Goal: Task Accomplishment & Management: Use online tool/utility

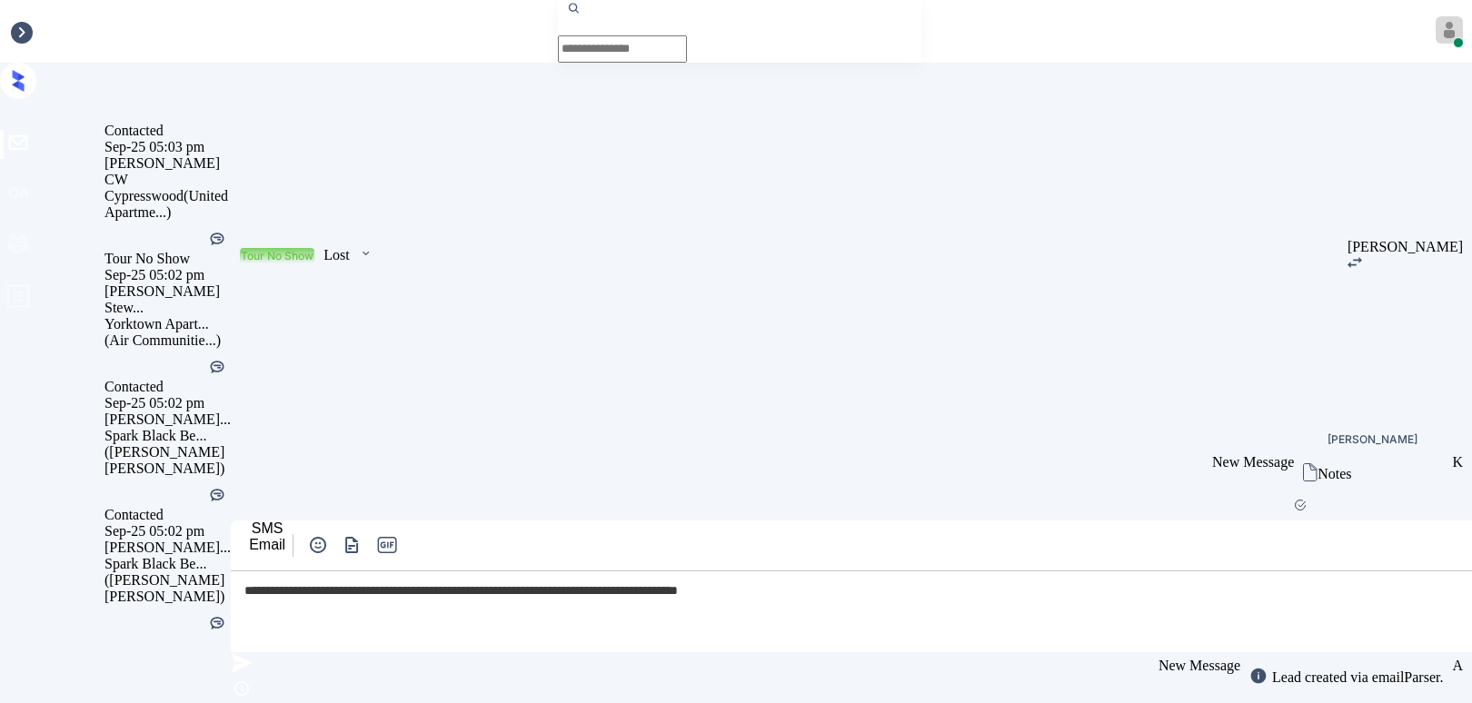
scroll to position [39376, 0]
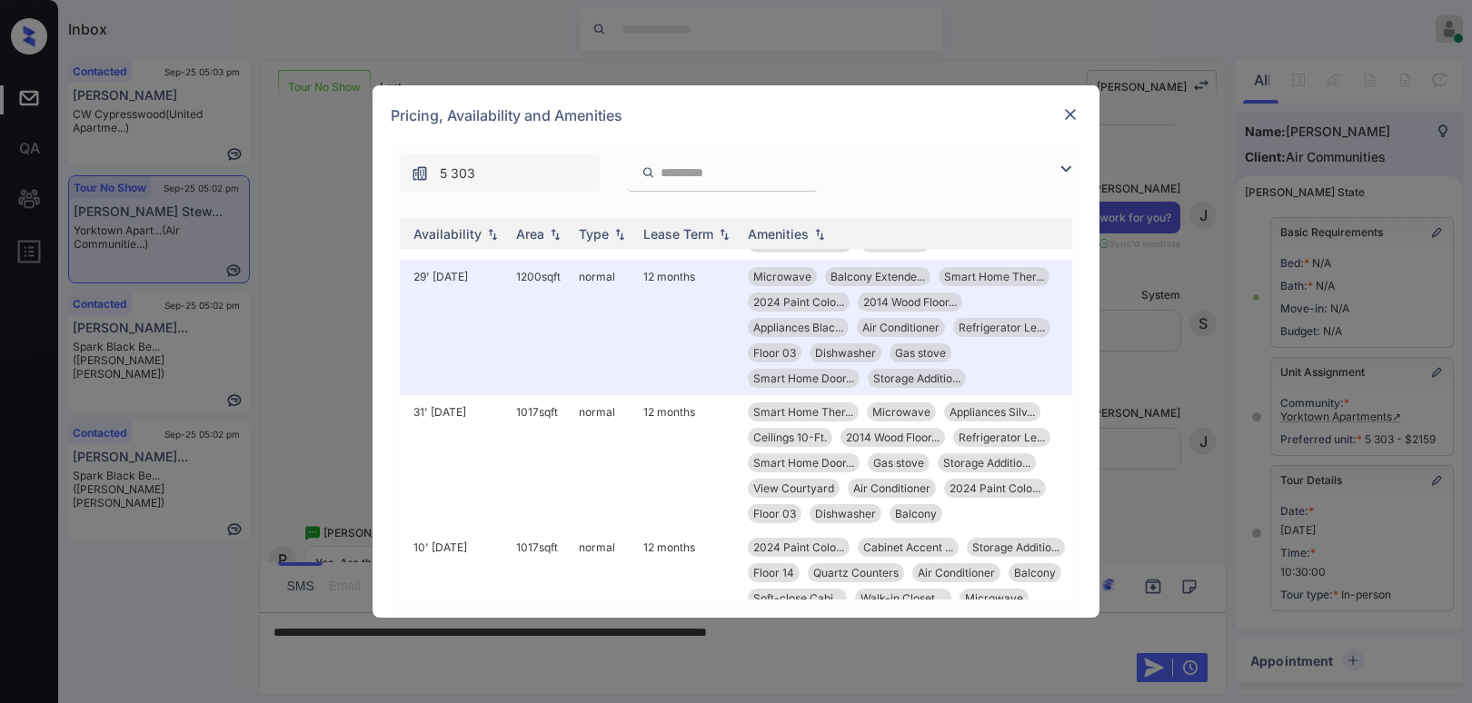
scroll to position [1166, 291]
click at [1141, 384] on div "**********" at bounding box center [736, 351] width 1472 height 703
click at [1076, 124] on div at bounding box center [1071, 115] width 22 height 22
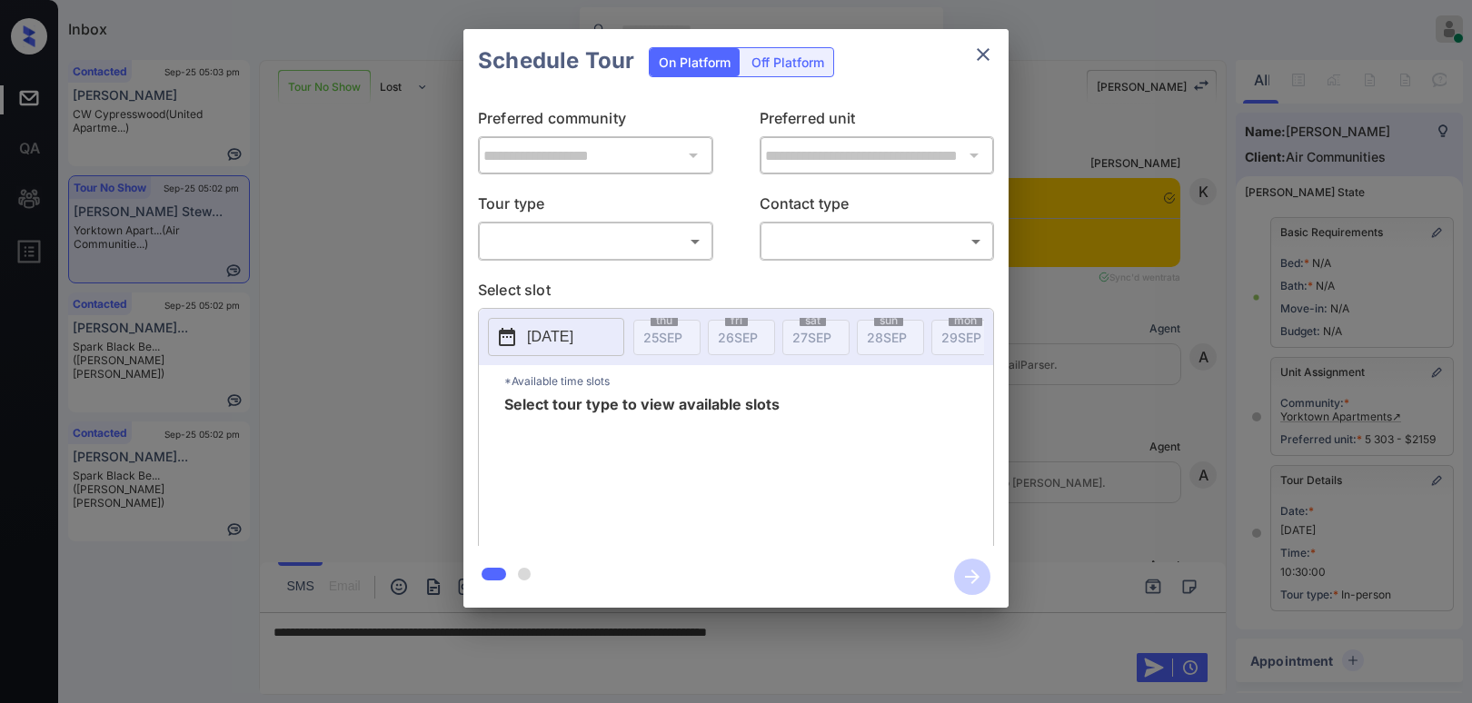
click at [505, 238] on body "Inbox Paolo Gabriel Online Set yourself offline Set yourself on break Profile S…" at bounding box center [736, 351] width 1472 height 703
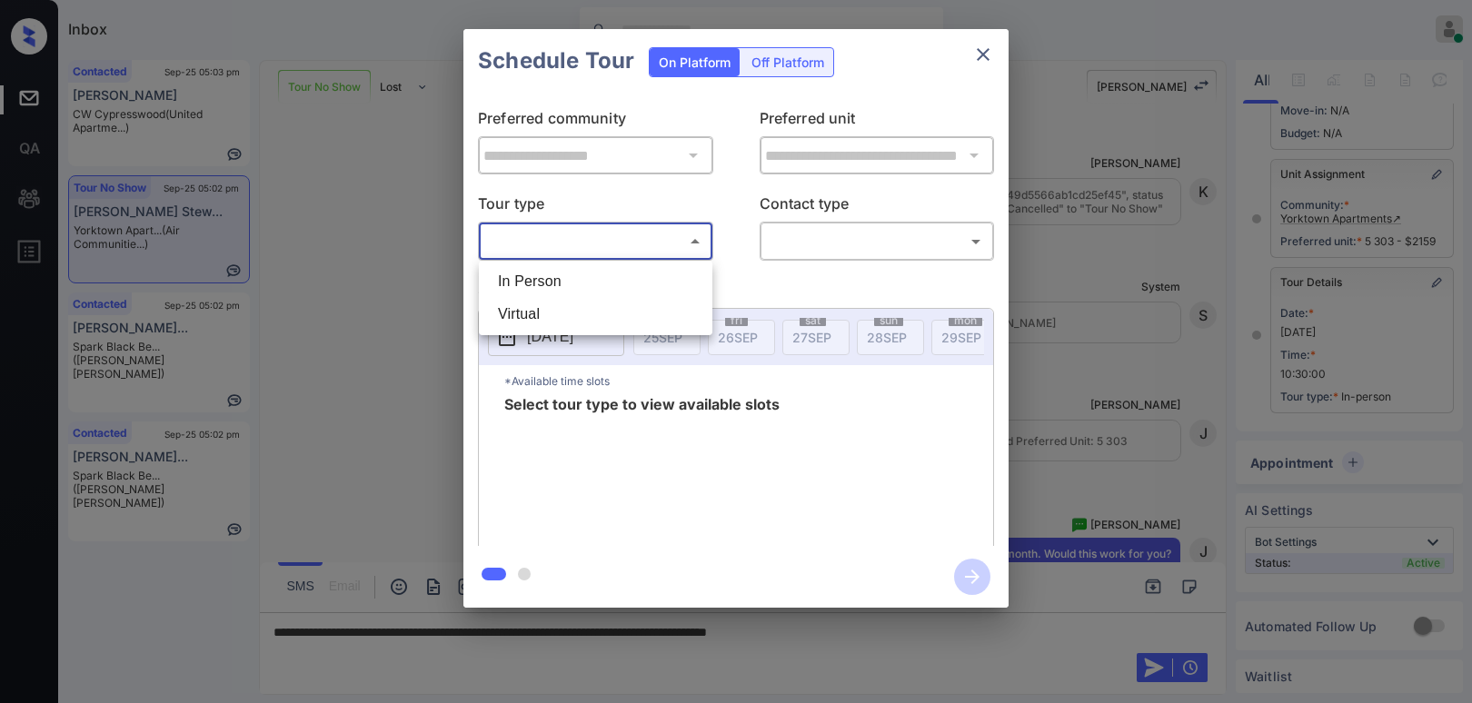
click at [543, 278] on li "In Person" at bounding box center [596, 281] width 224 height 33
type input "********"
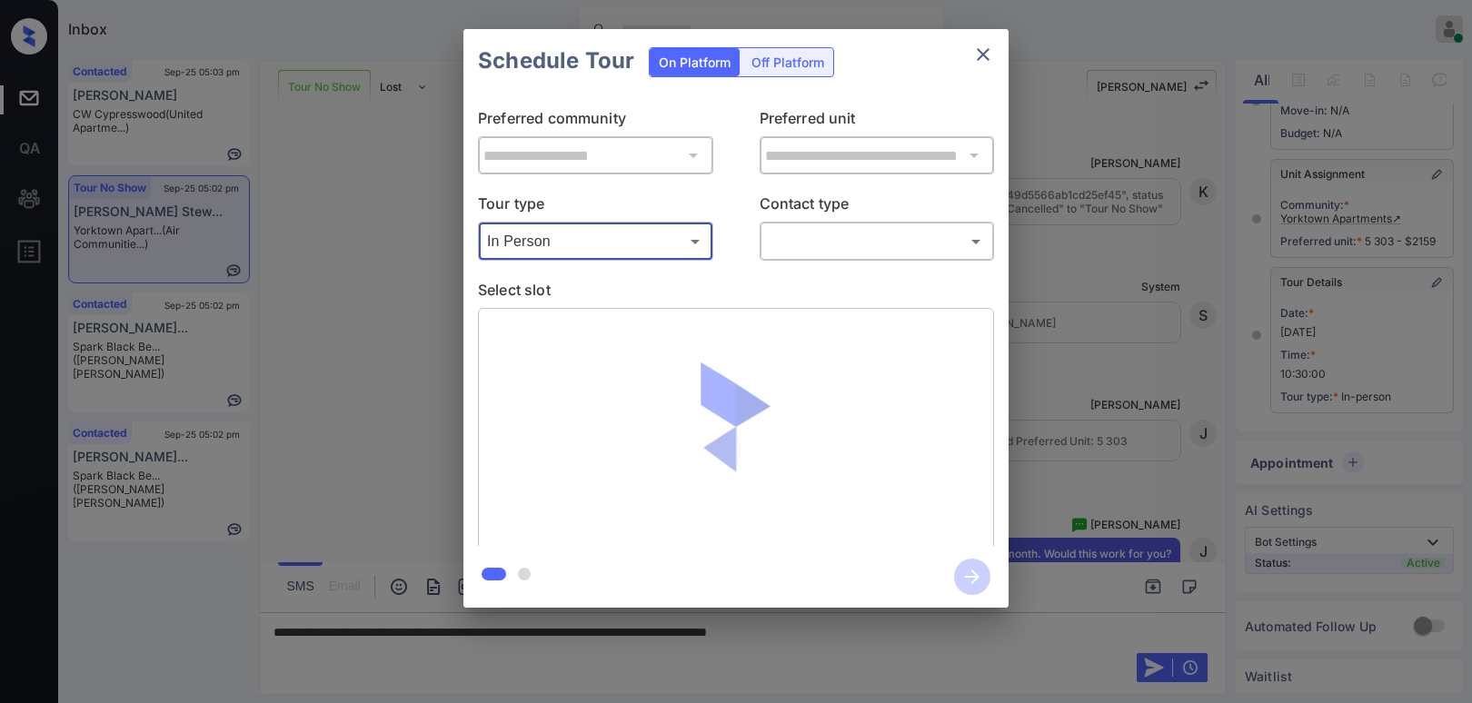
click at [892, 250] on body "Inbox Paolo Gabriel Online Set yourself offline Set yourself on break Profile S…" at bounding box center [736, 351] width 1472 height 703
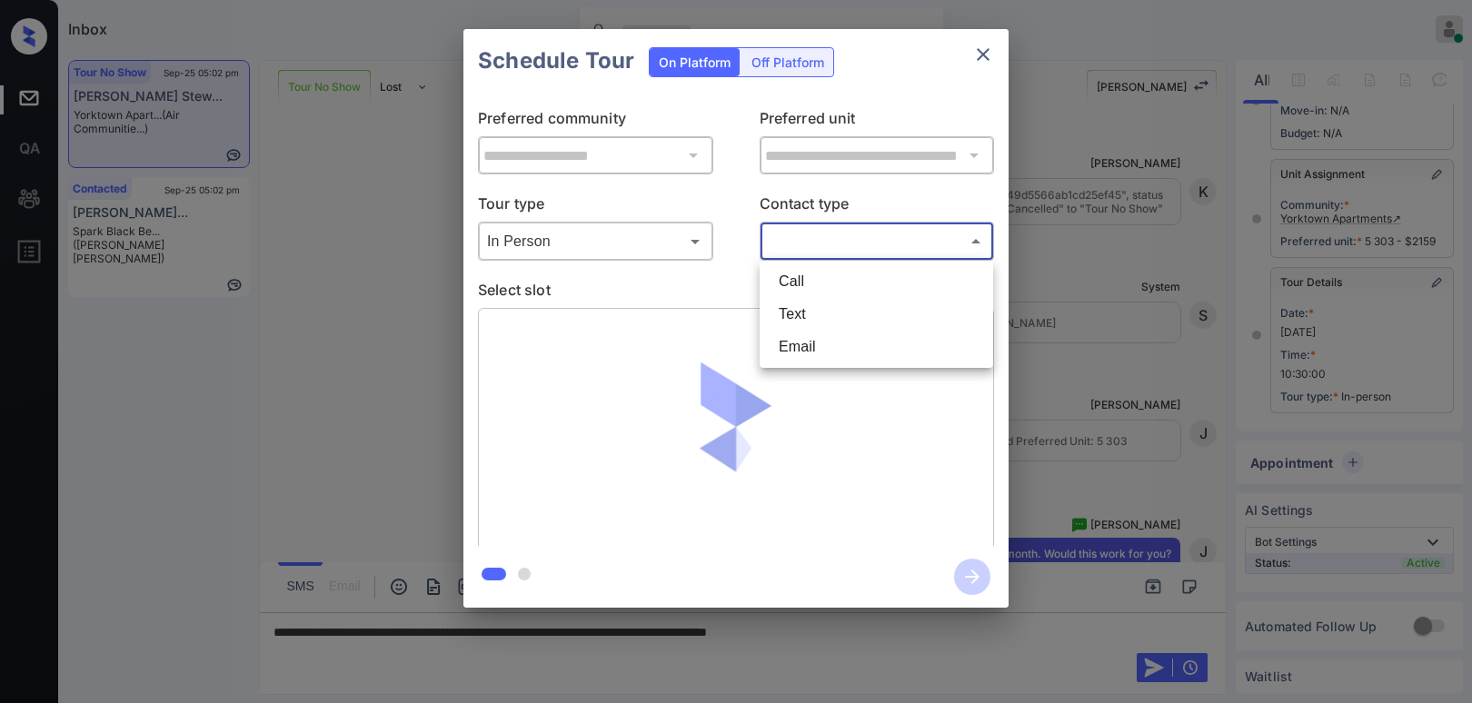
click at [847, 308] on li "Text" at bounding box center [876, 314] width 224 height 33
type input "****"
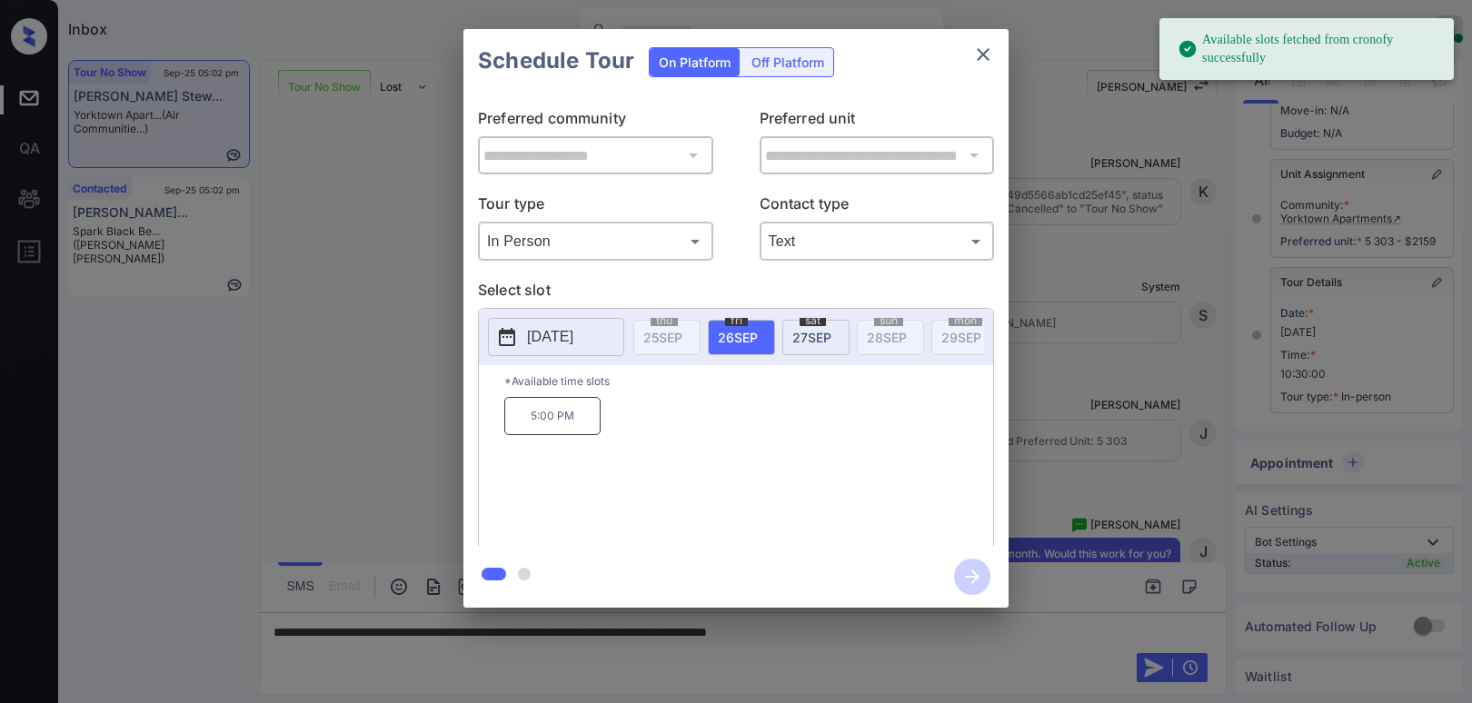
click at [802, 330] on span "[DATE]" at bounding box center [812, 337] width 39 height 15
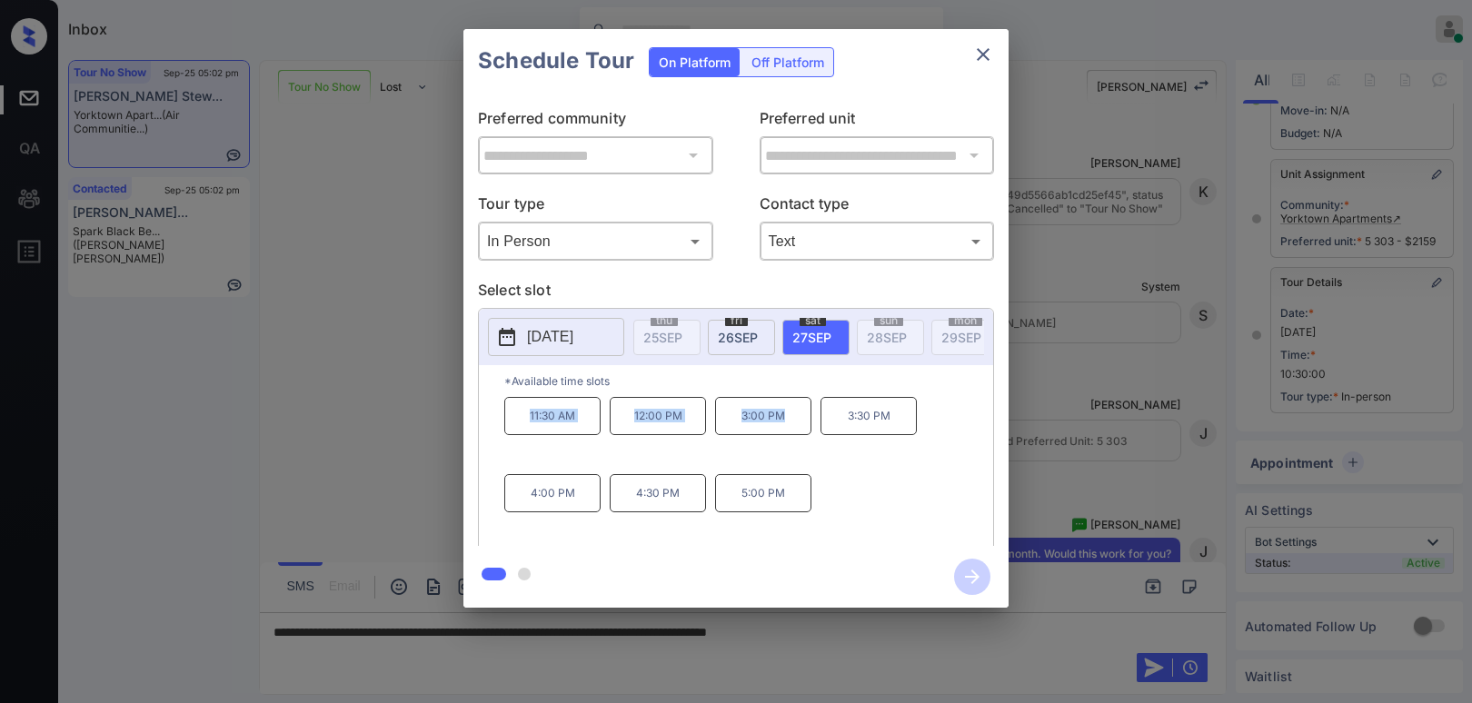
drag, startPoint x: 525, startPoint y: 424, endPoint x: 798, endPoint y: 445, distance: 273.5
click at [798, 445] on div "11:30 AM 12:00 PM 3:00 PM 3:30 PM 4:00 PM 4:30 PM 5:00 PM" at bounding box center [748, 469] width 489 height 145
copy div "11:30 AM 12:00 PM 3:00 PM"
click at [985, 59] on icon "close" at bounding box center [983, 55] width 22 height 22
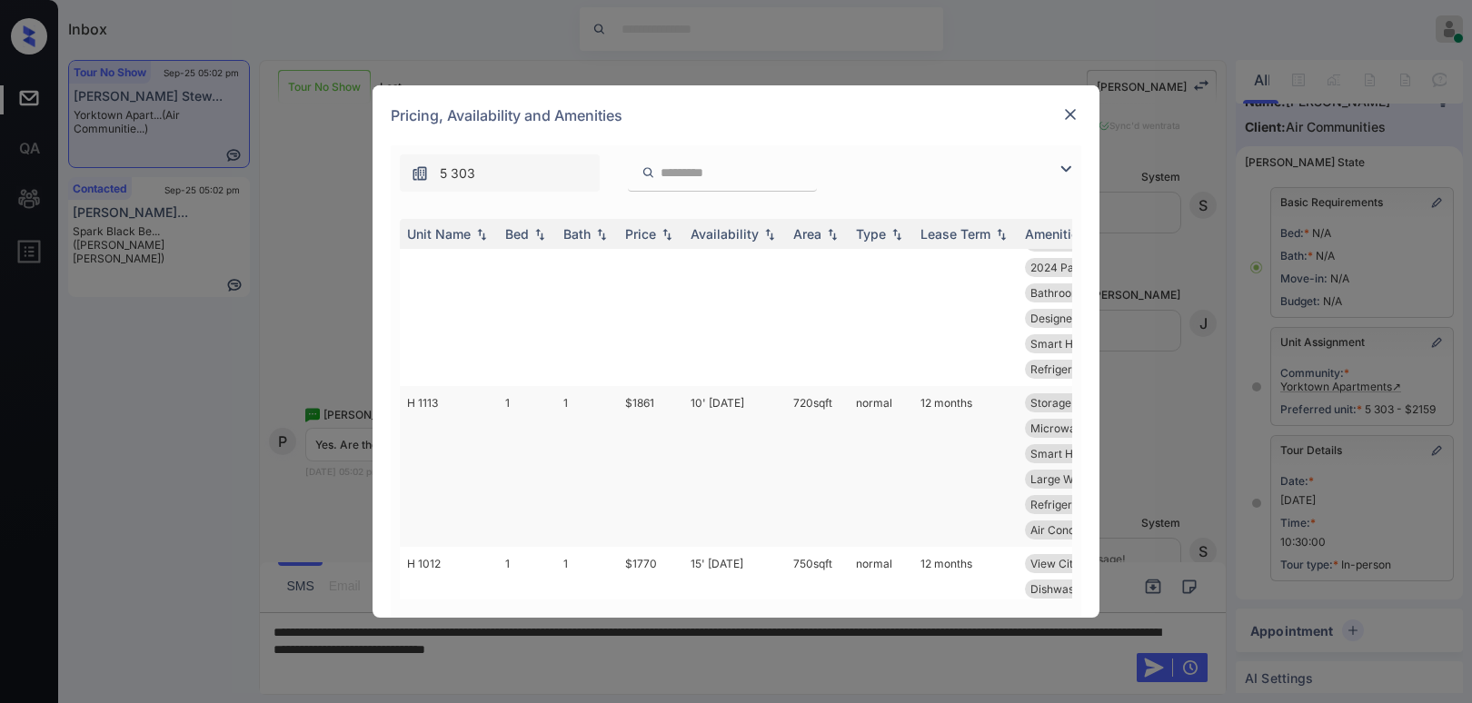
scroll to position [182, 0]
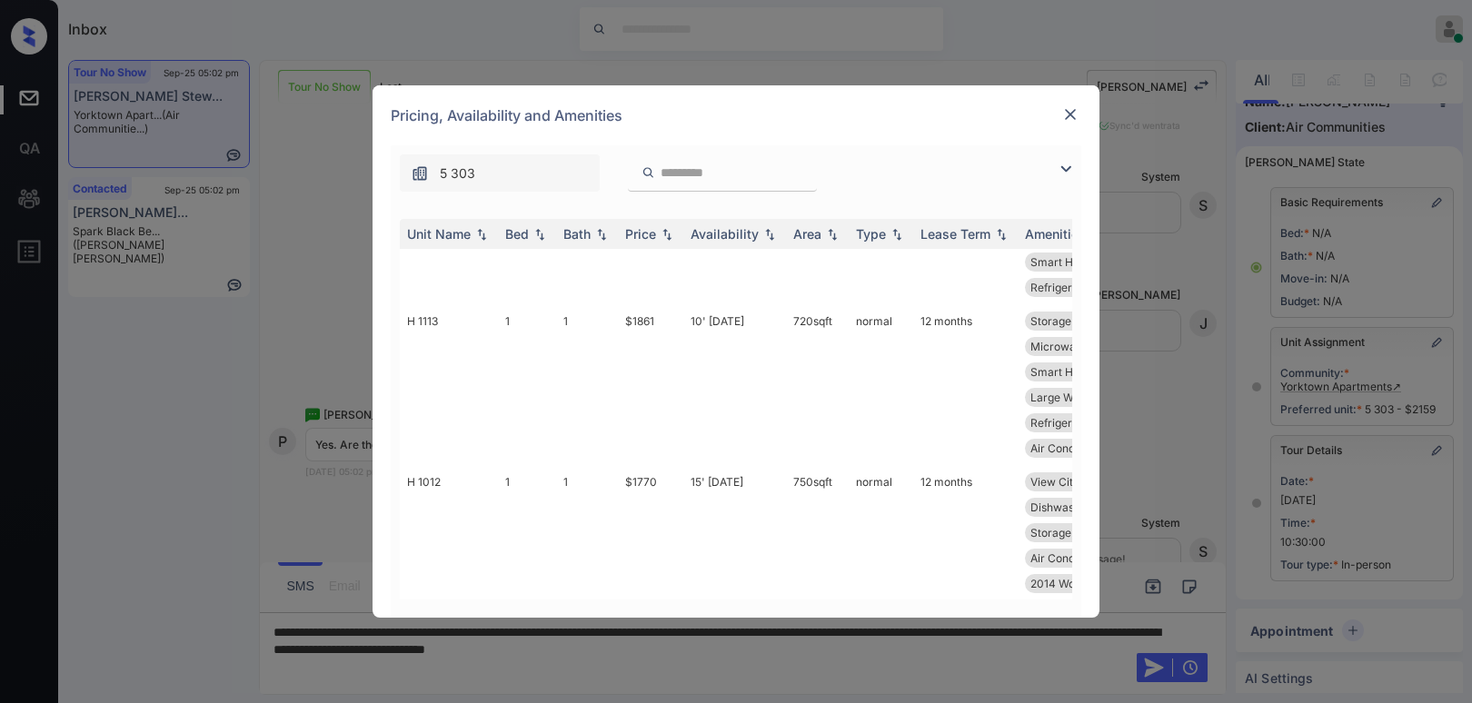
click at [751, 184] on div at bounding box center [722, 173] width 189 height 37
click at [745, 177] on input "search" at bounding box center [733, 172] width 149 height 15
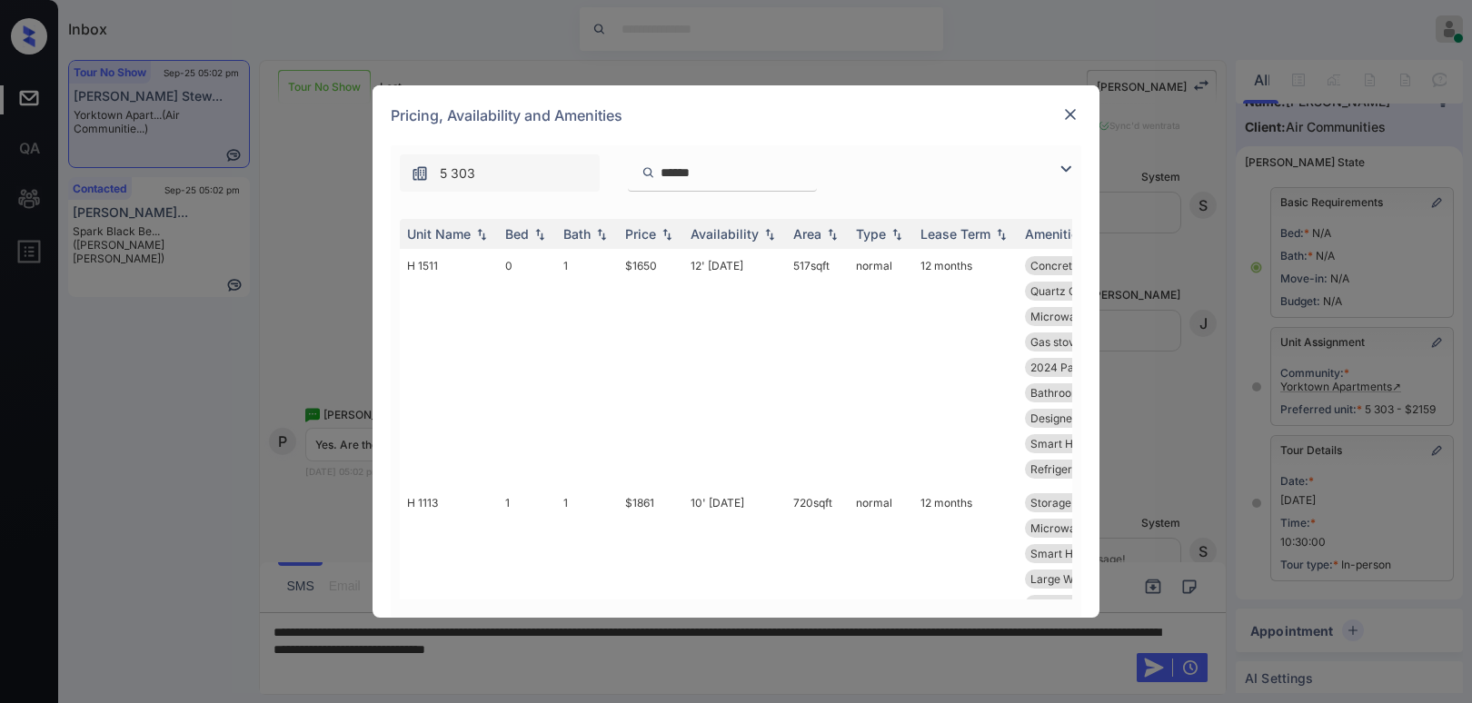
type input "******"
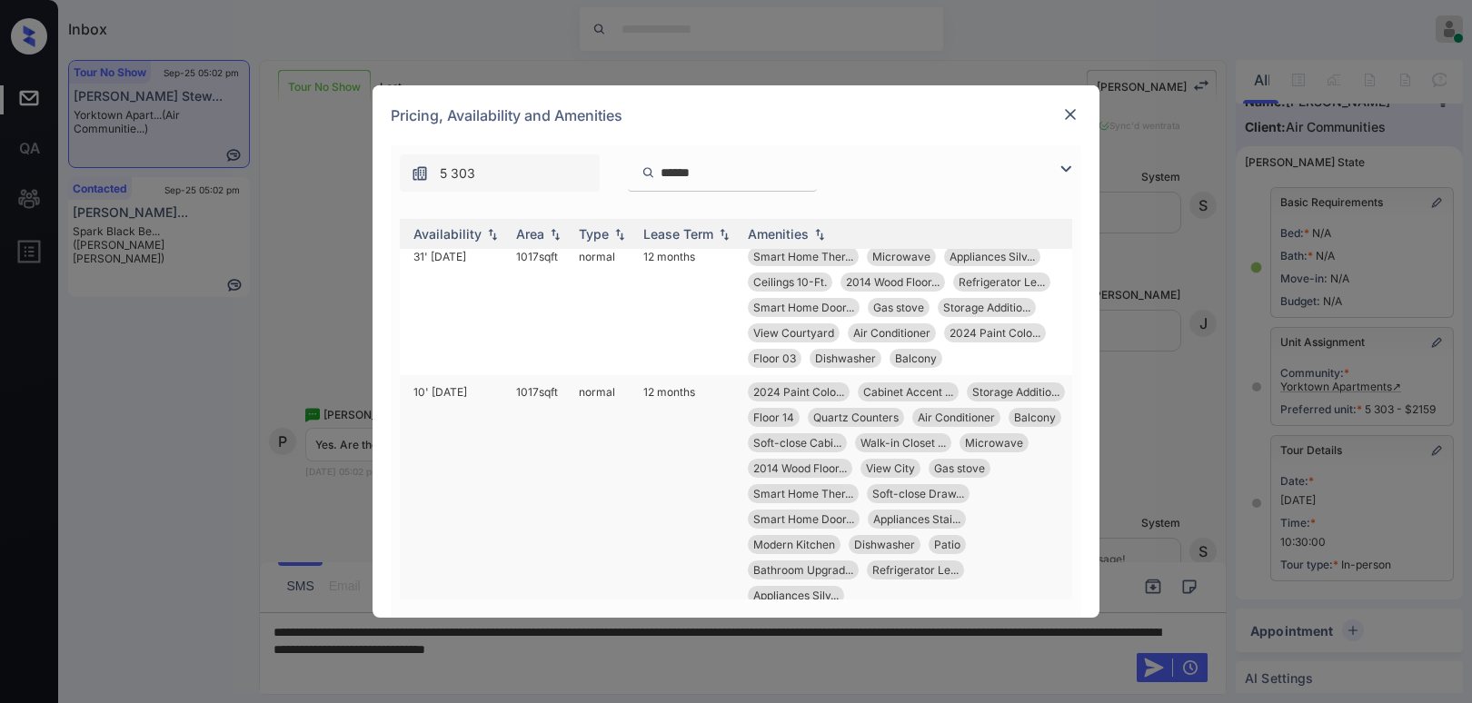
scroll to position [1348, 291]
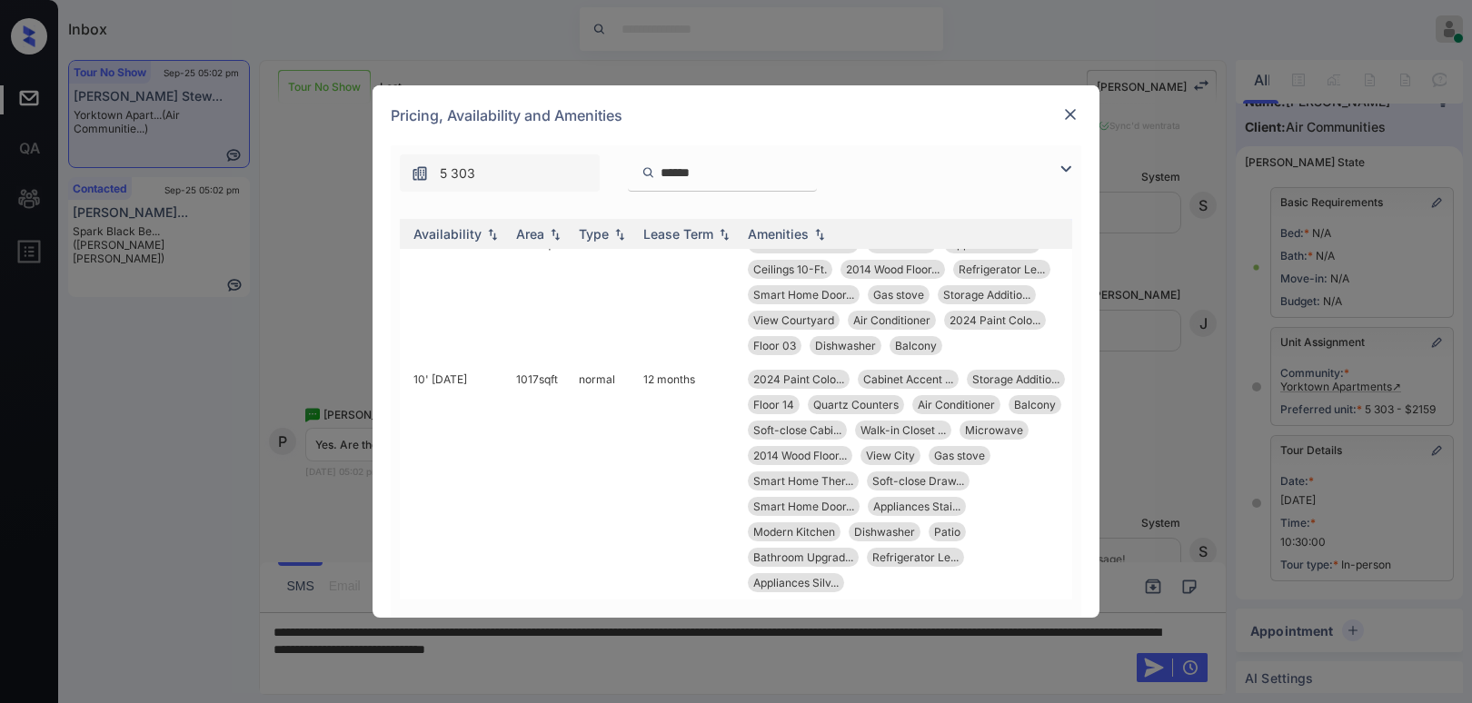
click at [1078, 115] on img at bounding box center [1071, 114] width 18 height 18
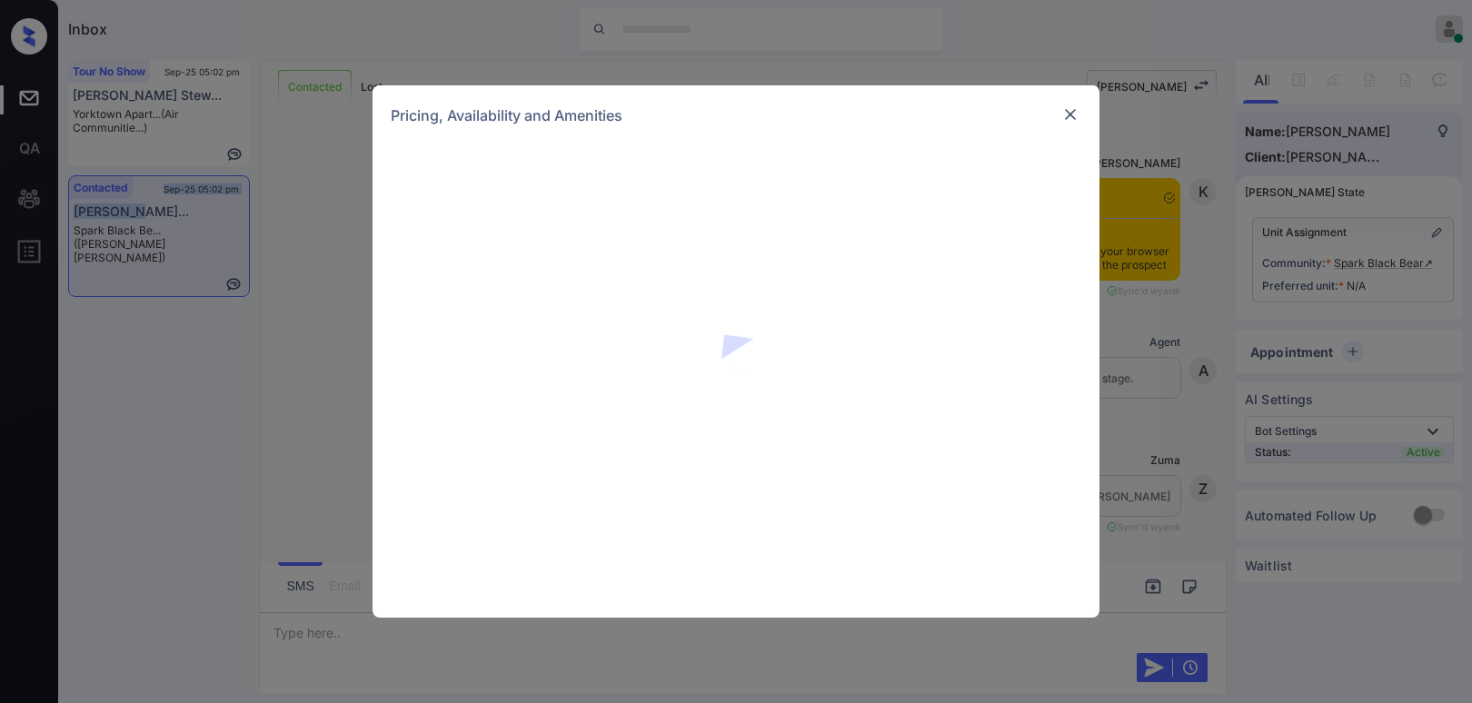
scroll to position [2846, 0]
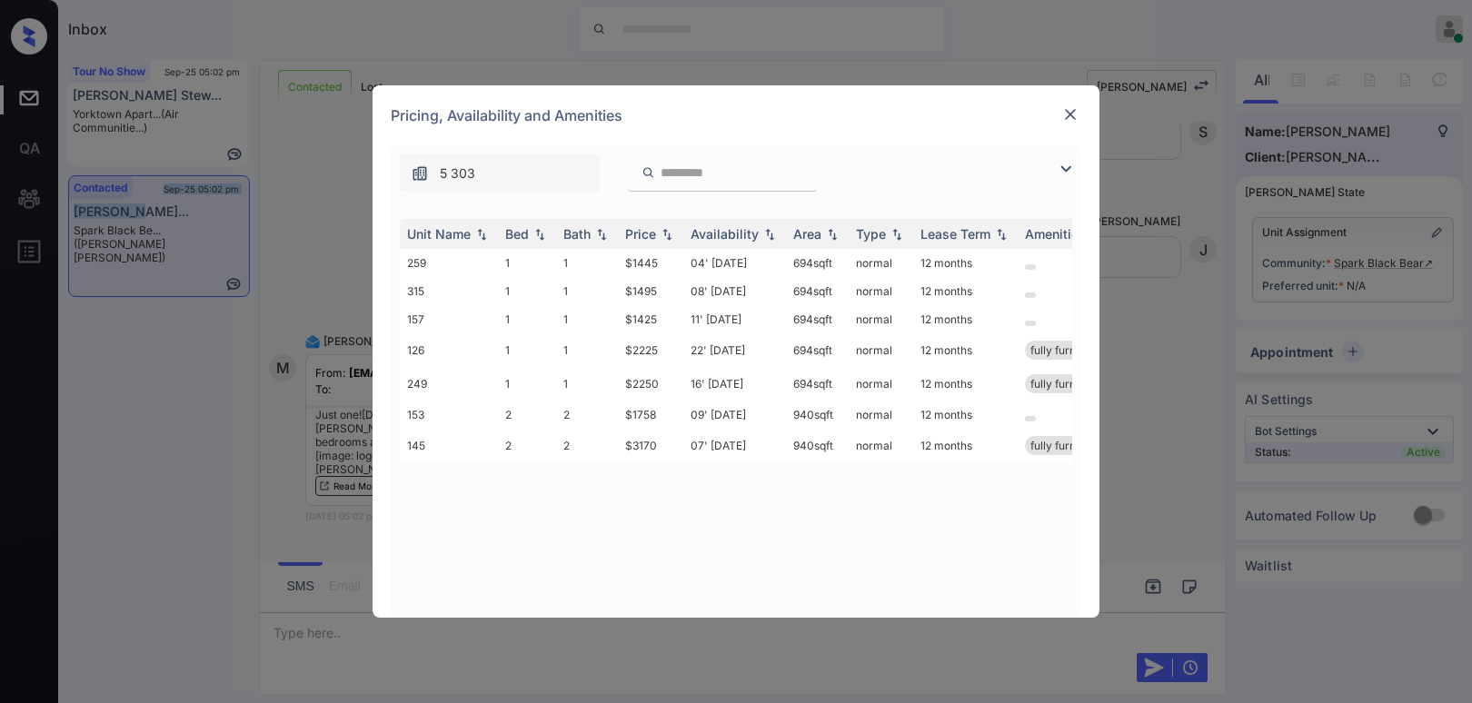
click at [1069, 171] on img at bounding box center [1066, 169] width 22 height 22
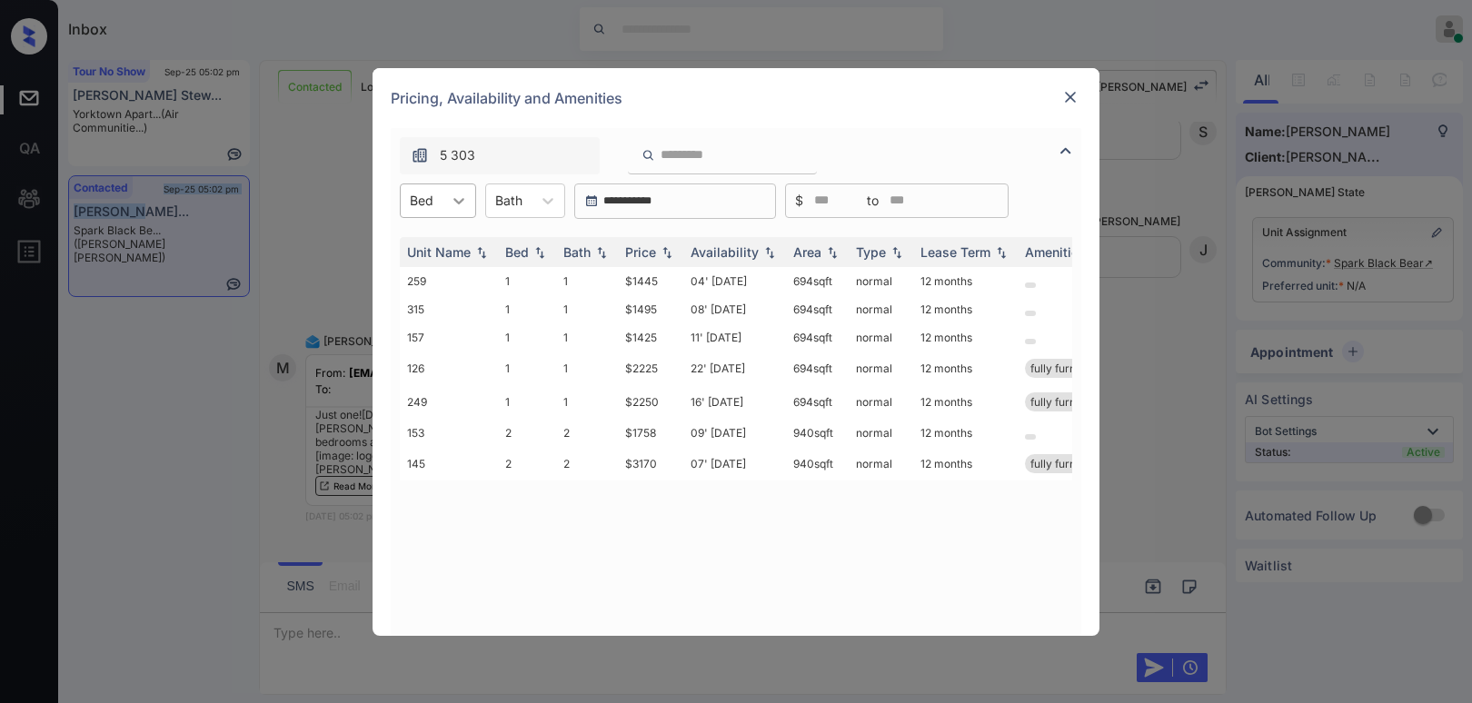
click at [467, 202] on div at bounding box center [459, 200] width 33 height 33
click at [428, 252] on div "1" at bounding box center [438, 245] width 76 height 33
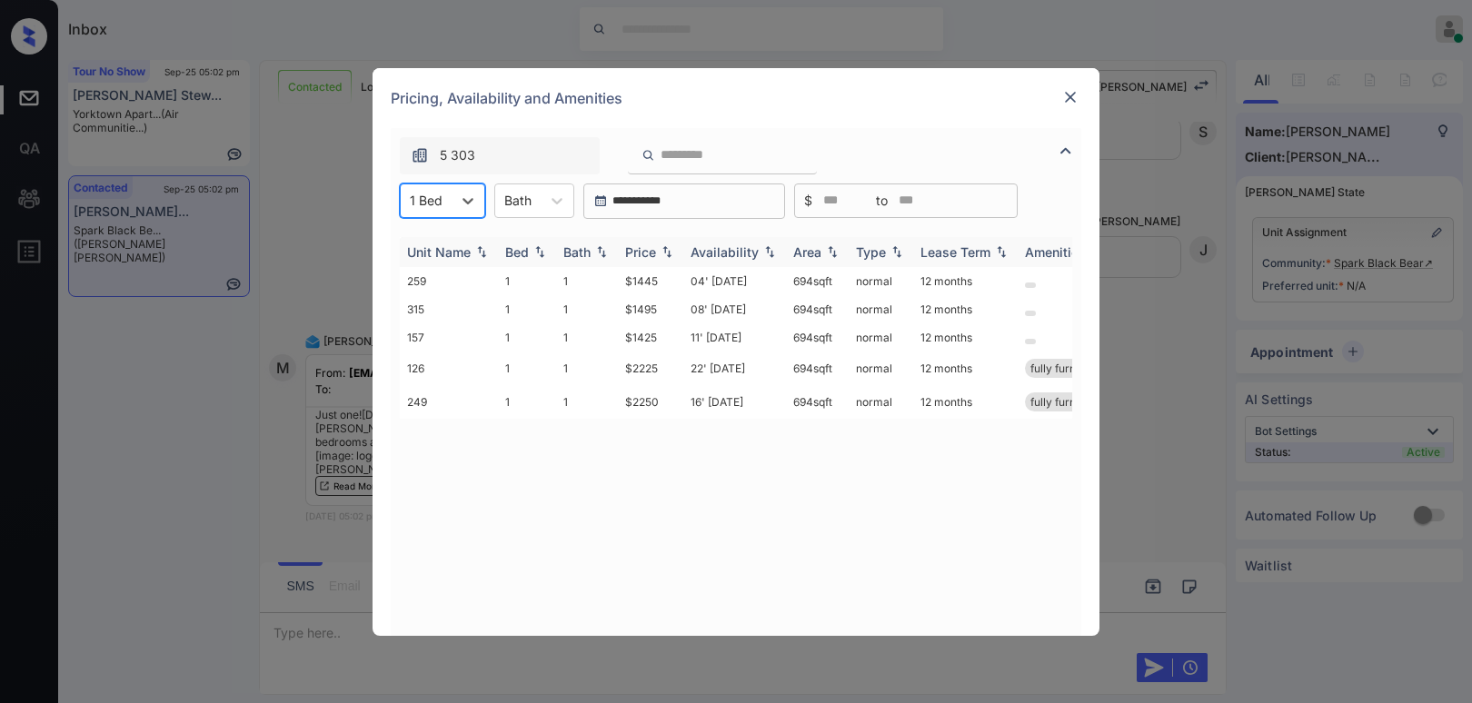
click at [627, 252] on div "Price" at bounding box center [640, 251] width 31 height 15
click at [632, 252] on div "Price" at bounding box center [640, 251] width 31 height 15
click at [633, 252] on div "Price" at bounding box center [640, 251] width 31 height 15
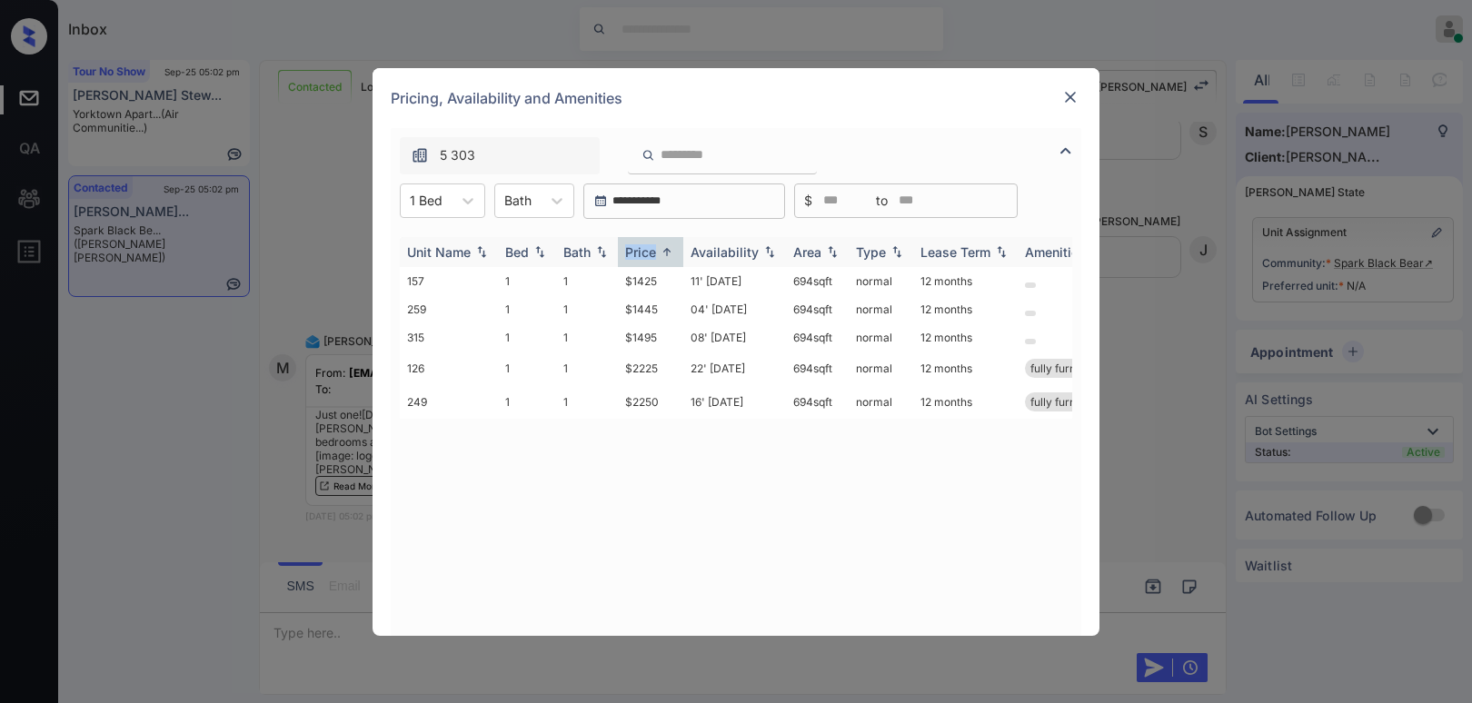
click at [633, 252] on div "Price" at bounding box center [640, 251] width 31 height 15
click at [634, 252] on div "Price" at bounding box center [640, 251] width 31 height 15
click at [639, 305] on td "$1445" at bounding box center [650, 309] width 65 height 28
click at [639, 306] on td "$1445" at bounding box center [650, 309] width 65 height 28
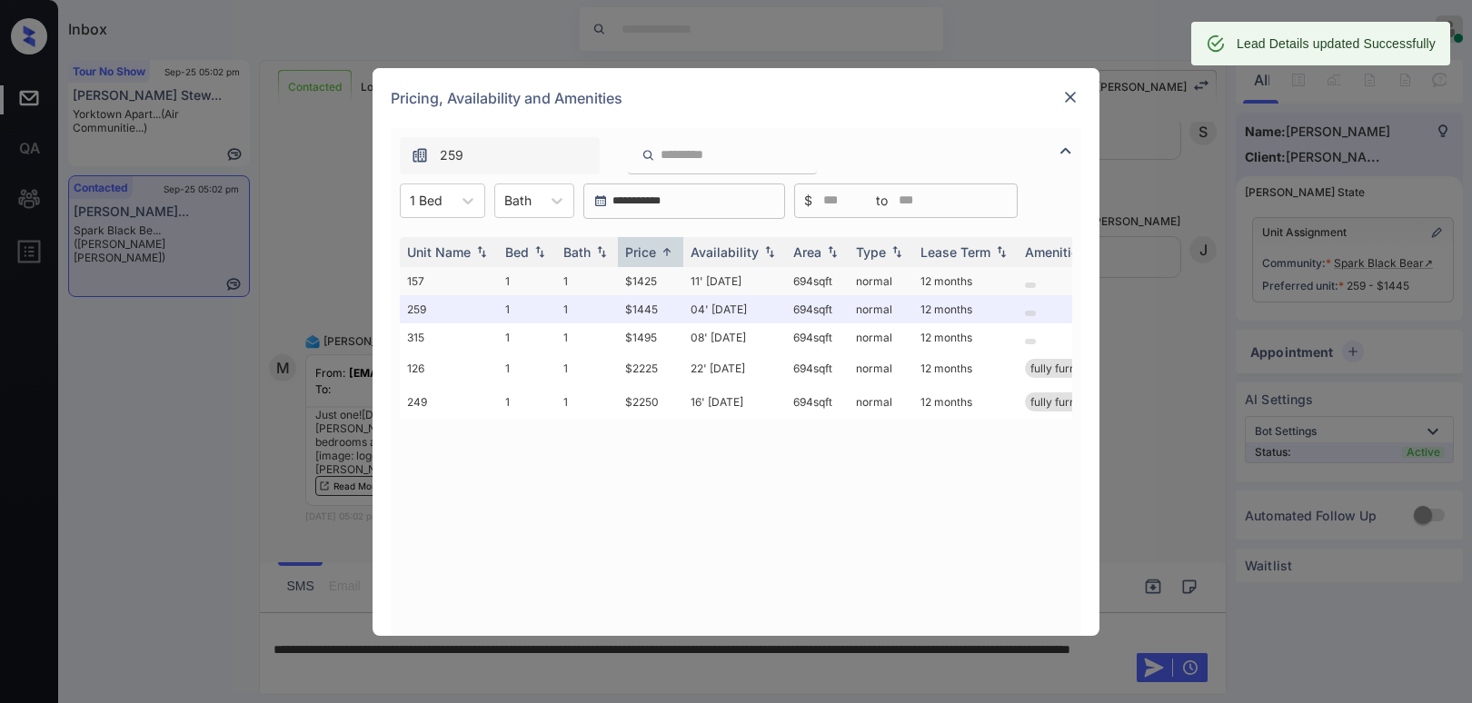
click at [647, 278] on td "$1425" at bounding box center [650, 281] width 65 height 28
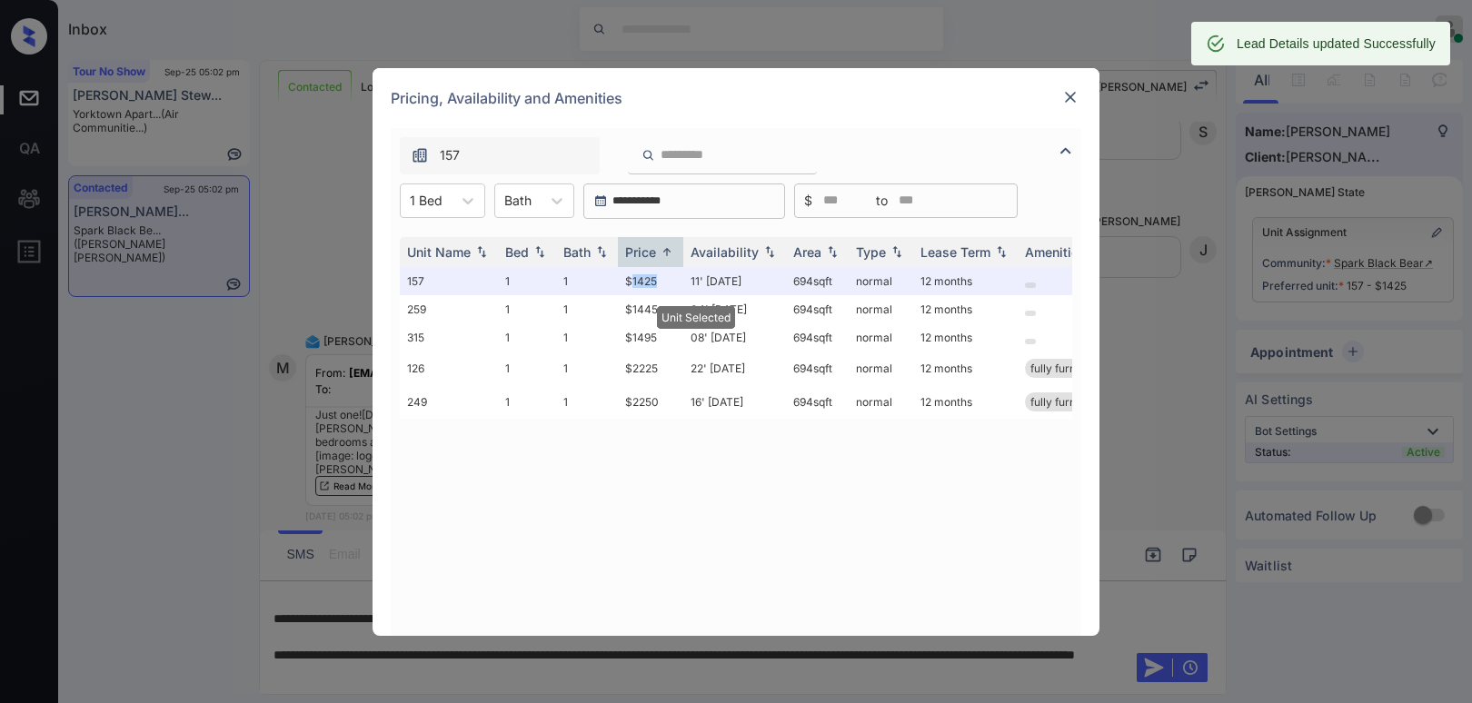
click at [1068, 90] on img at bounding box center [1071, 97] width 18 height 18
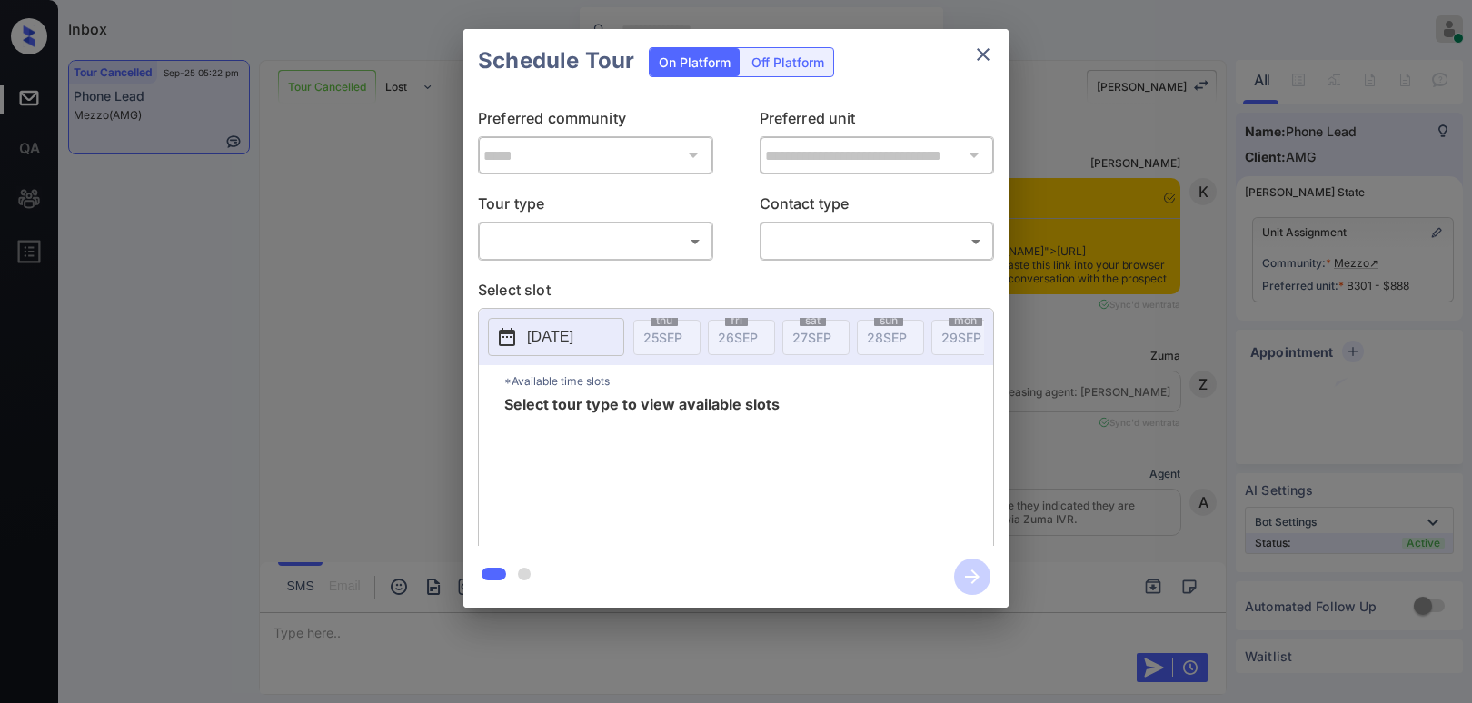
scroll to position [8848, 0]
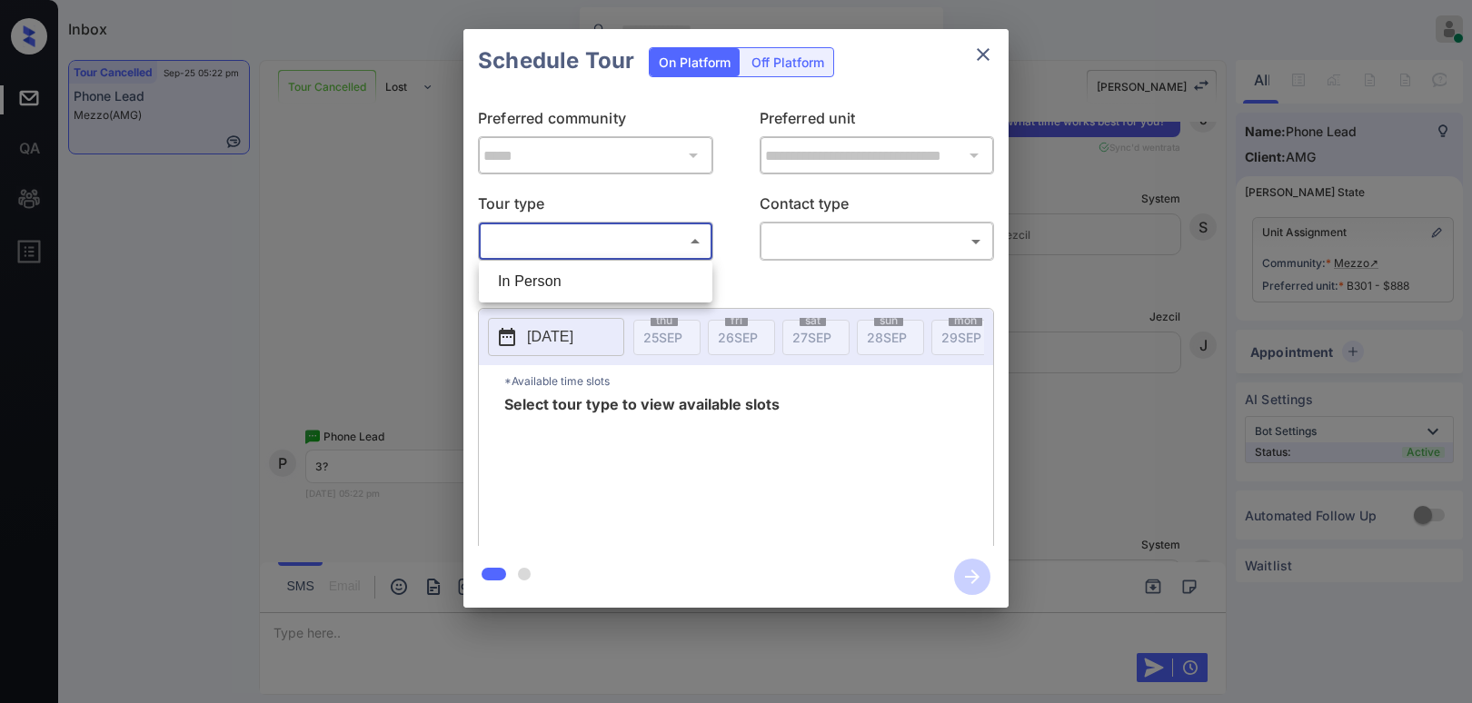
click at [647, 248] on body "Inbox [PERSON_NAME] Online Set yourself offline Set yourself on break Profile S…" at bounding box center [736, 351] width 1472 height 703
click at [593, 294] on li "In Person" at bounding box center [596, 281] width 224 height 33
type input "********"
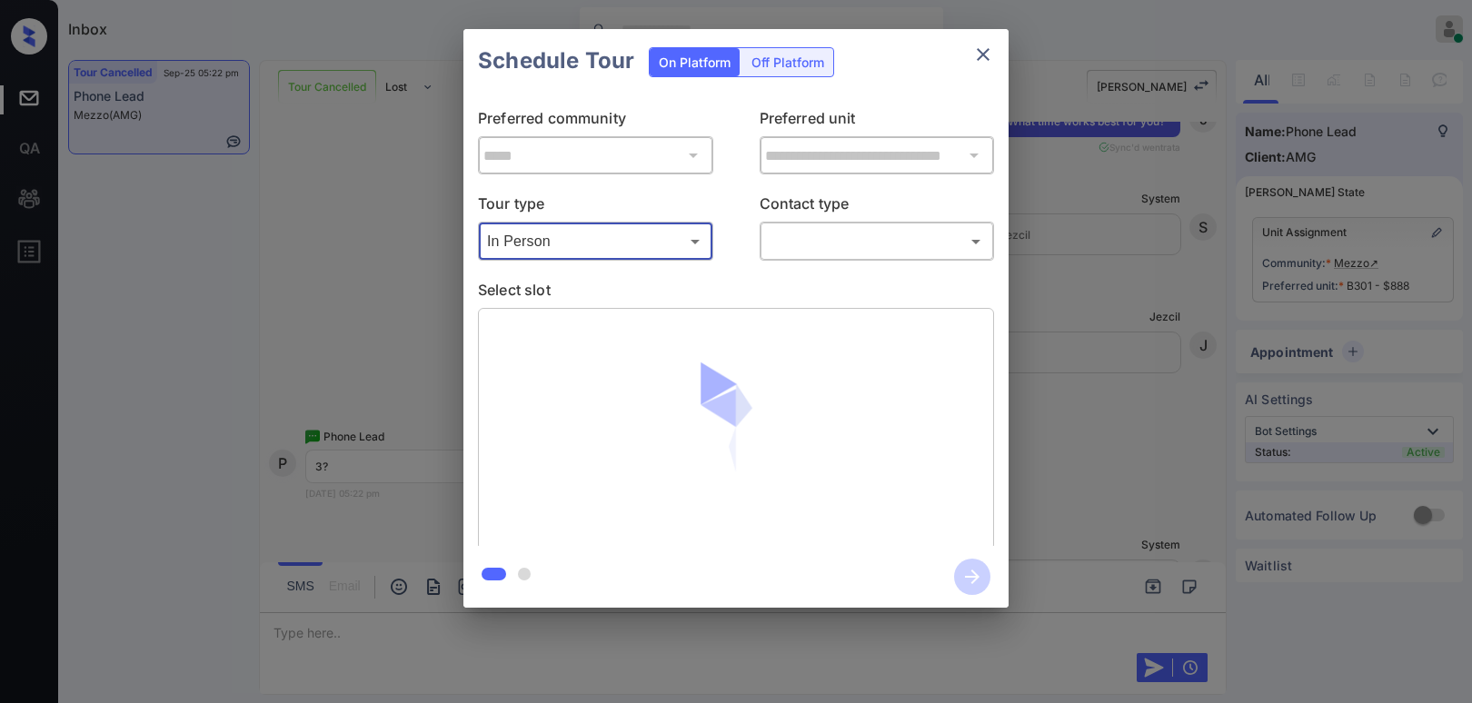
click at [814, 238] on body "Inbox [PERSON_NAME] Online Set yourself offline Set yourself on break Profile S…" at bounding box center [736, 351] width 1472 height 703
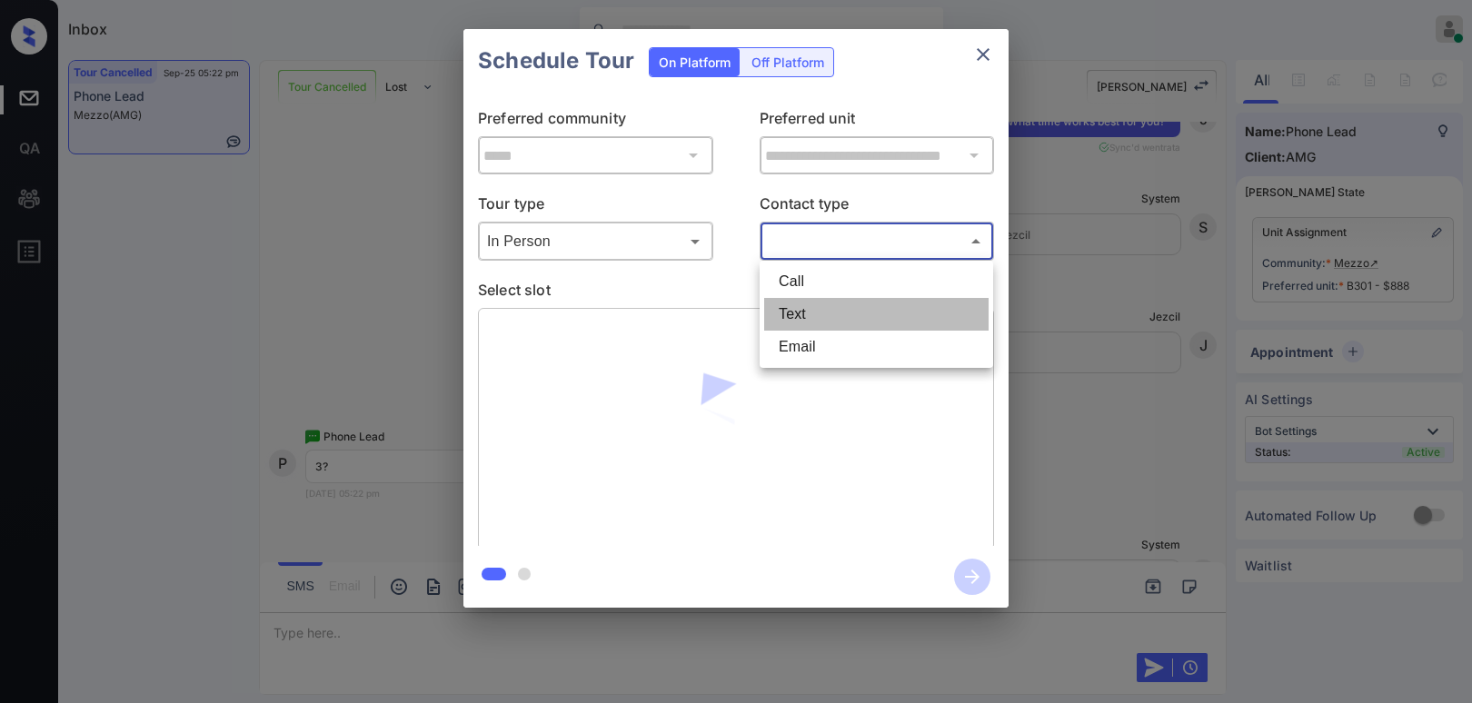
click at [821, 304] on li "Text" at bounding box center [876, 314] width 224 height 33
type input "****"
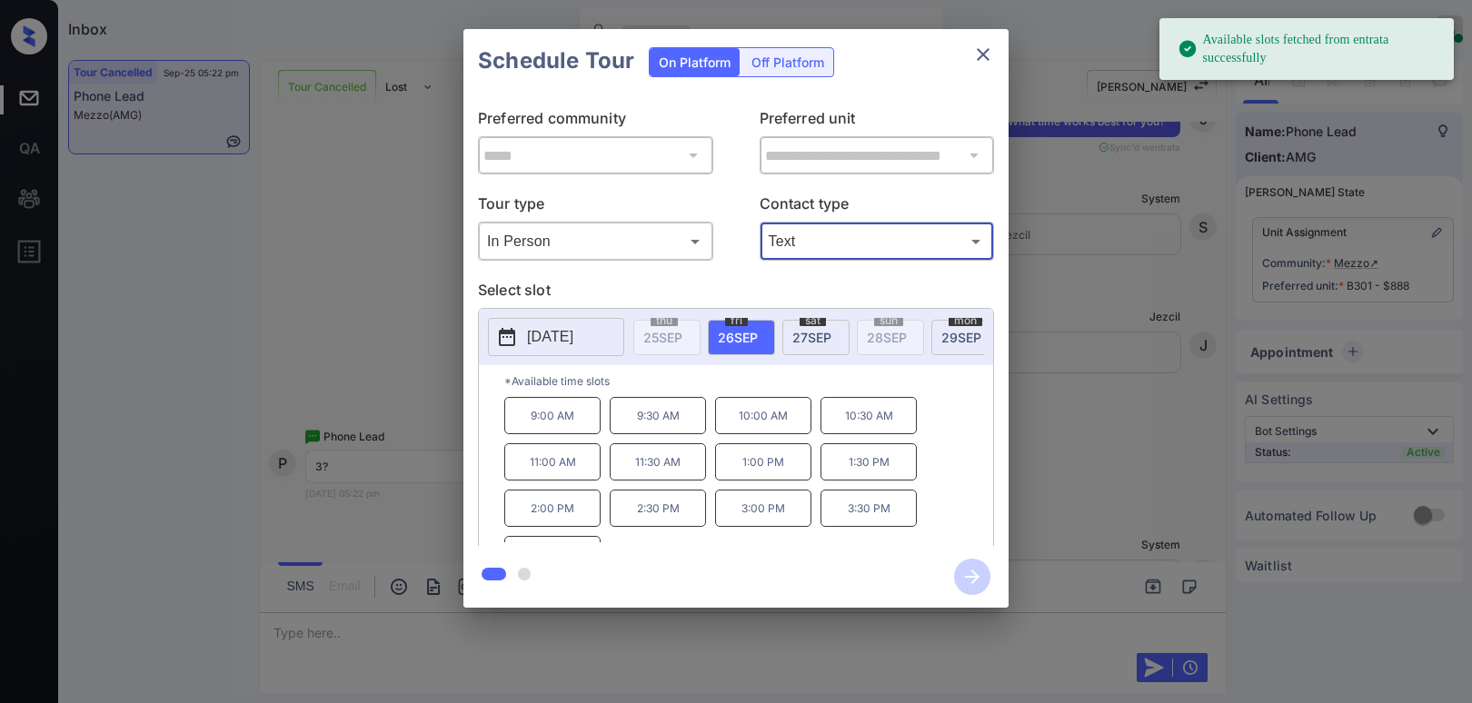
click at [794, 336] on span "[DATE]" at bounding box center [812, 337] width 39 height 15
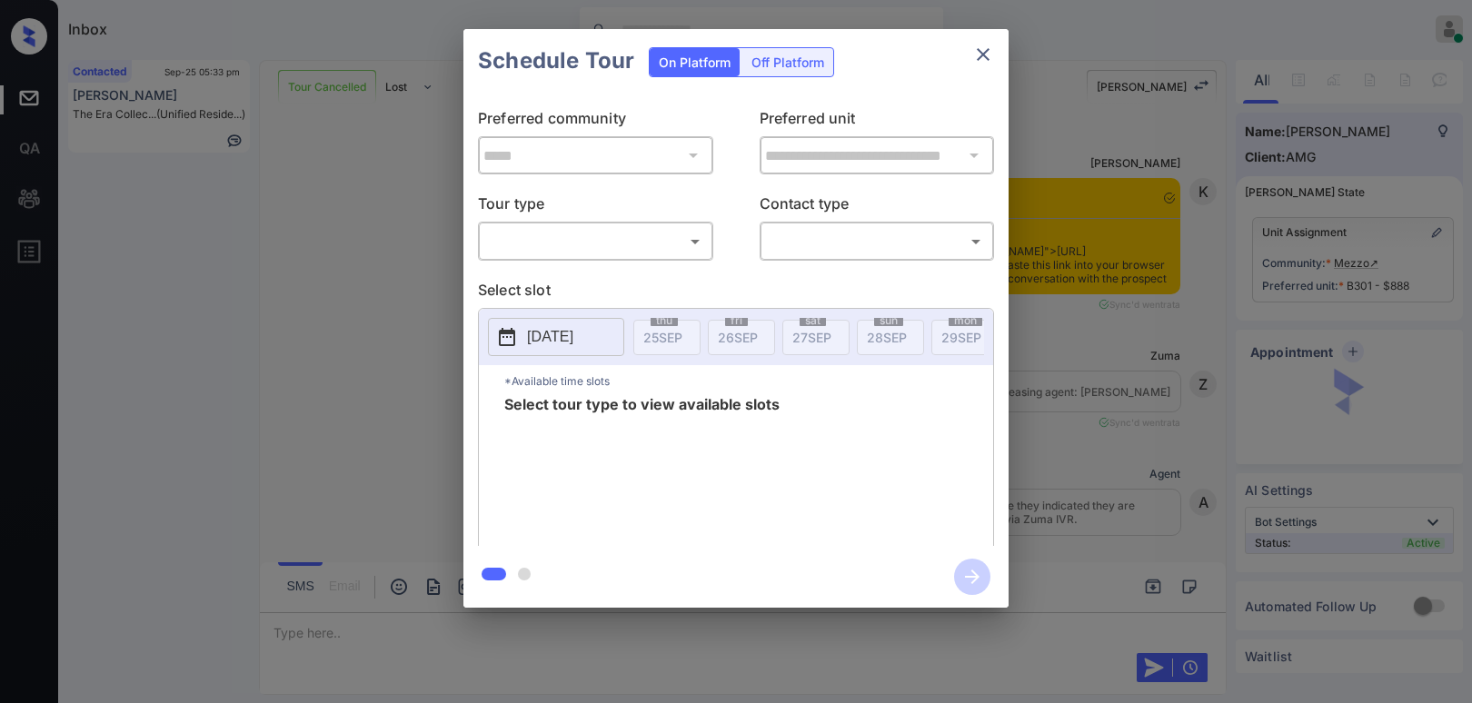
scroll to position [8748, 0]
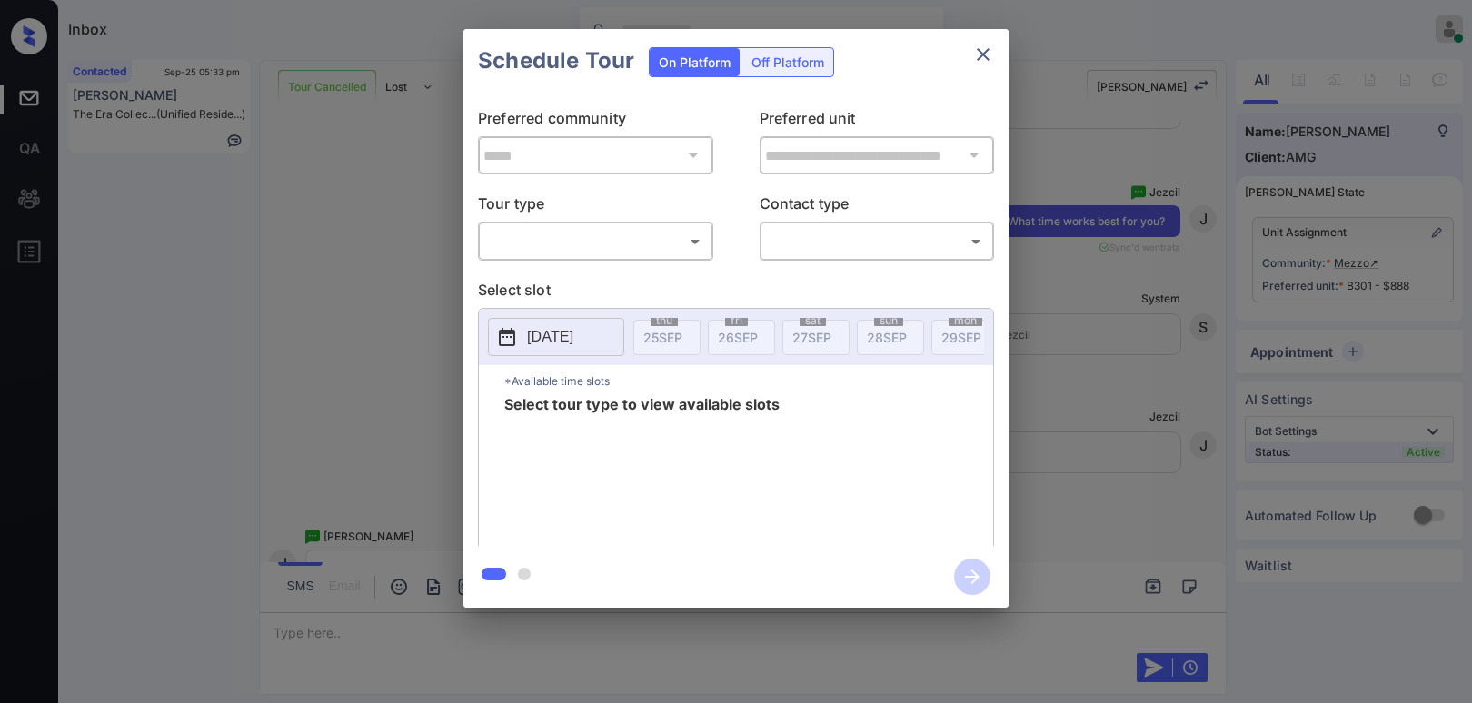
click at [587, 237] on body "Inbox [PERSON_NAME] Online Set yourself offline Set yourself on break Profile S…" at bounding box center [736, 351] width 1472 height 703
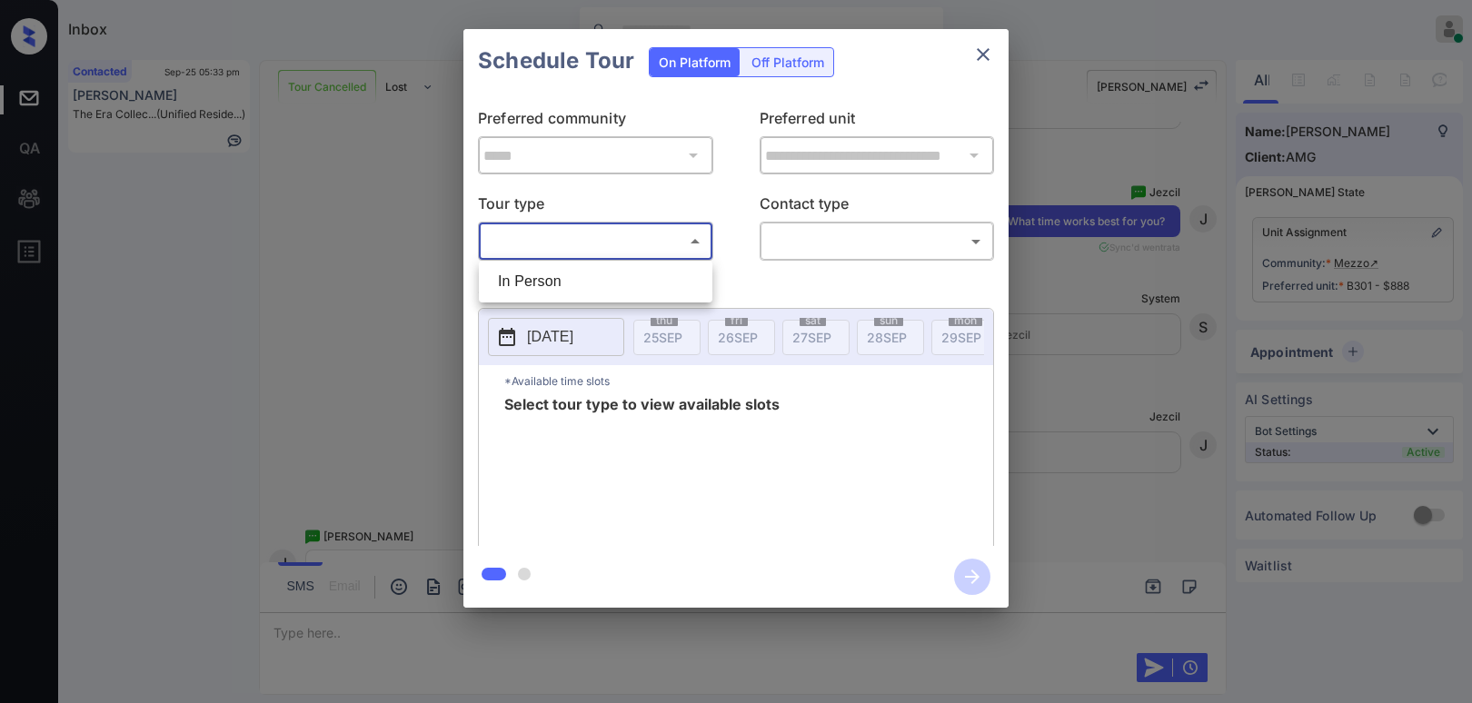
click at [558, 304] on div at bounding box center [736, 351] width 1472 height 703
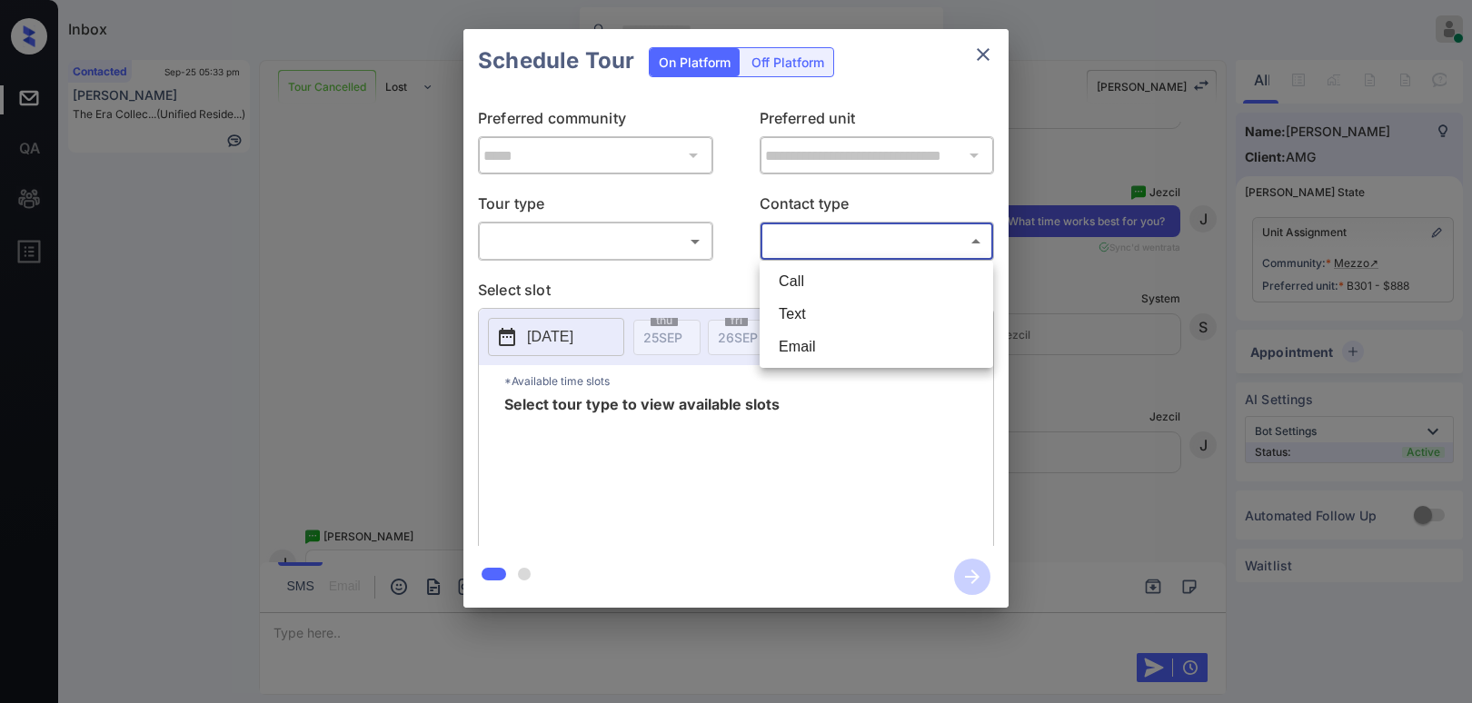
click at [810, 252] on body "Inbox [PERSON_NAME] Online Set yourself offline Set yourself on break Profile S…" at bounding box center [736, 351] width 1472 height 703
click at [599, 252] on div at bounding box center [736, 351] width 1472 height 703
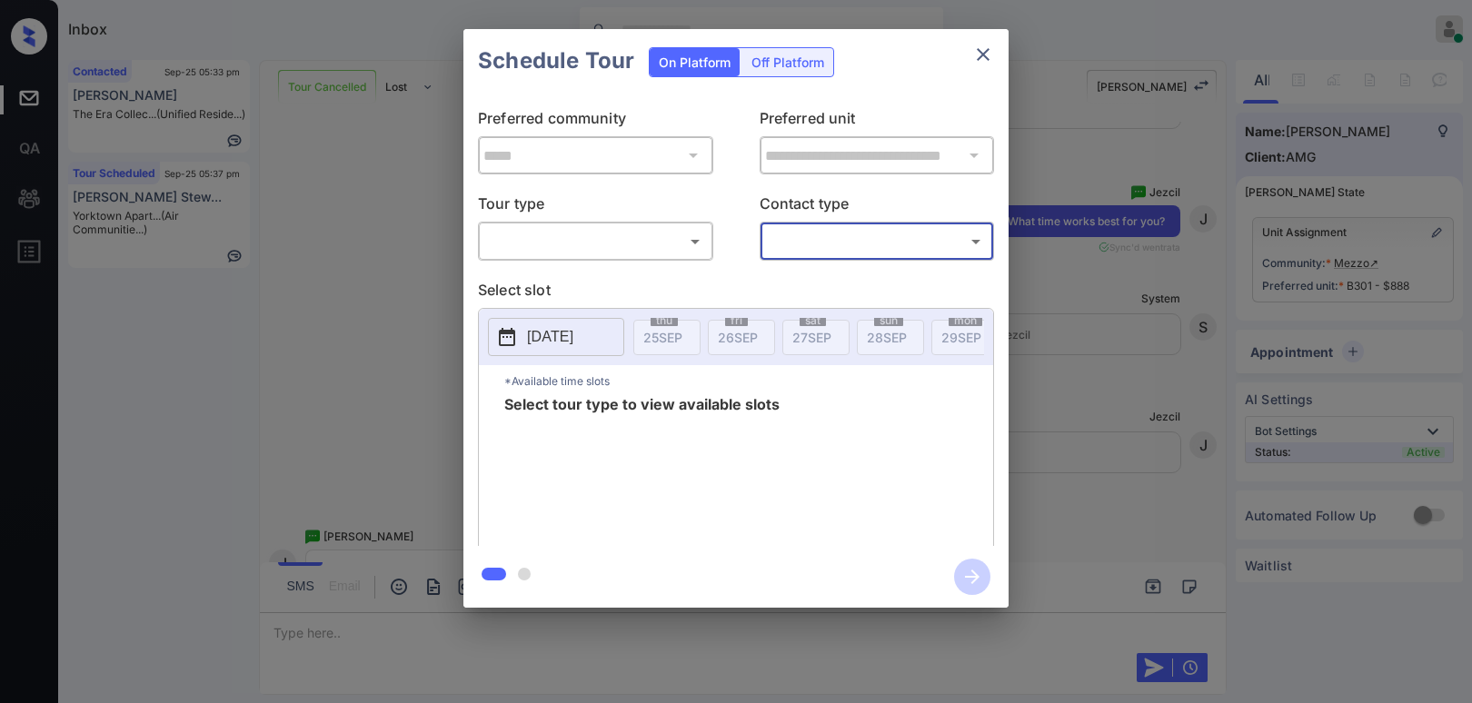
click at [592, 254] on body "Inbox [PERSON_NAME] Online Set yourself offline Set yourself on break Profile S…" at bounding box center [736, 351] width 1472 height 703
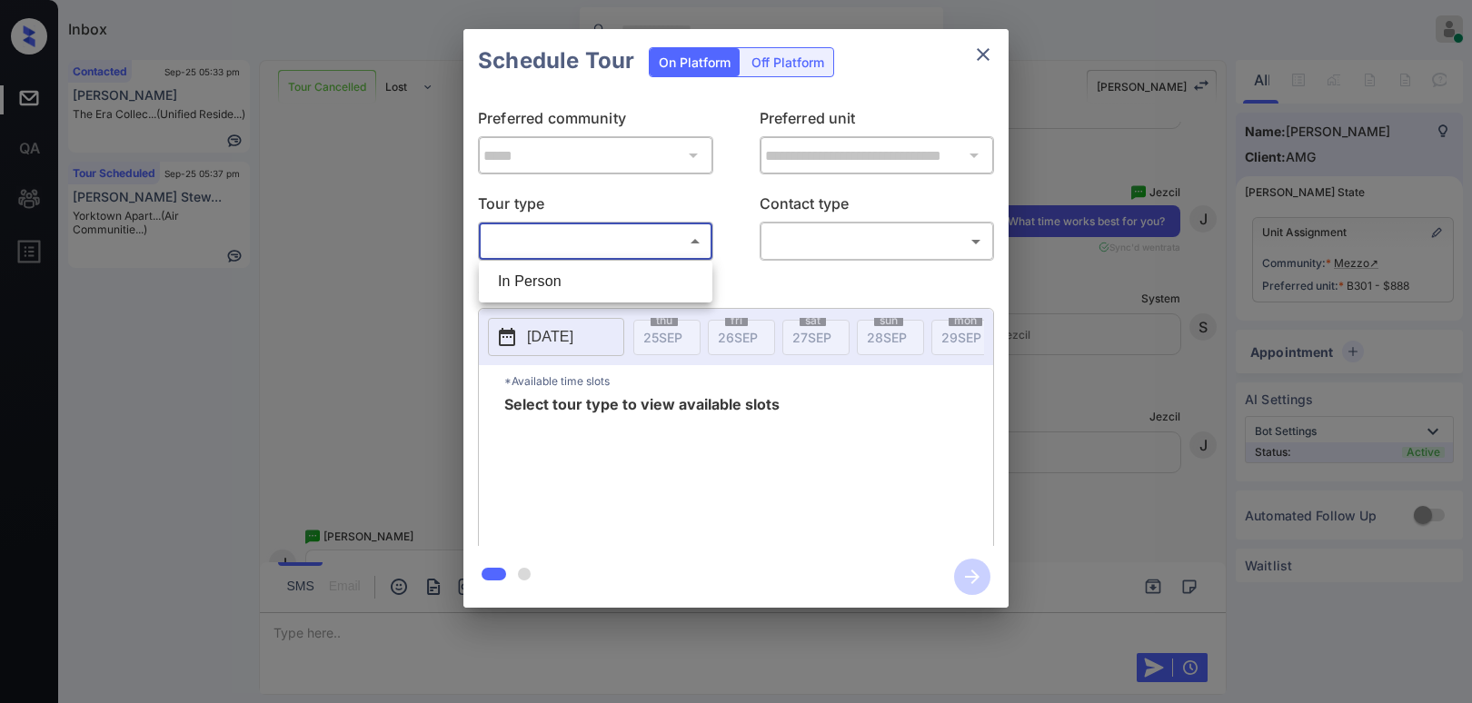
click at [592, 291] on li "In Person" at bounding box center [596, 281] width 224 height 33
type input "********"
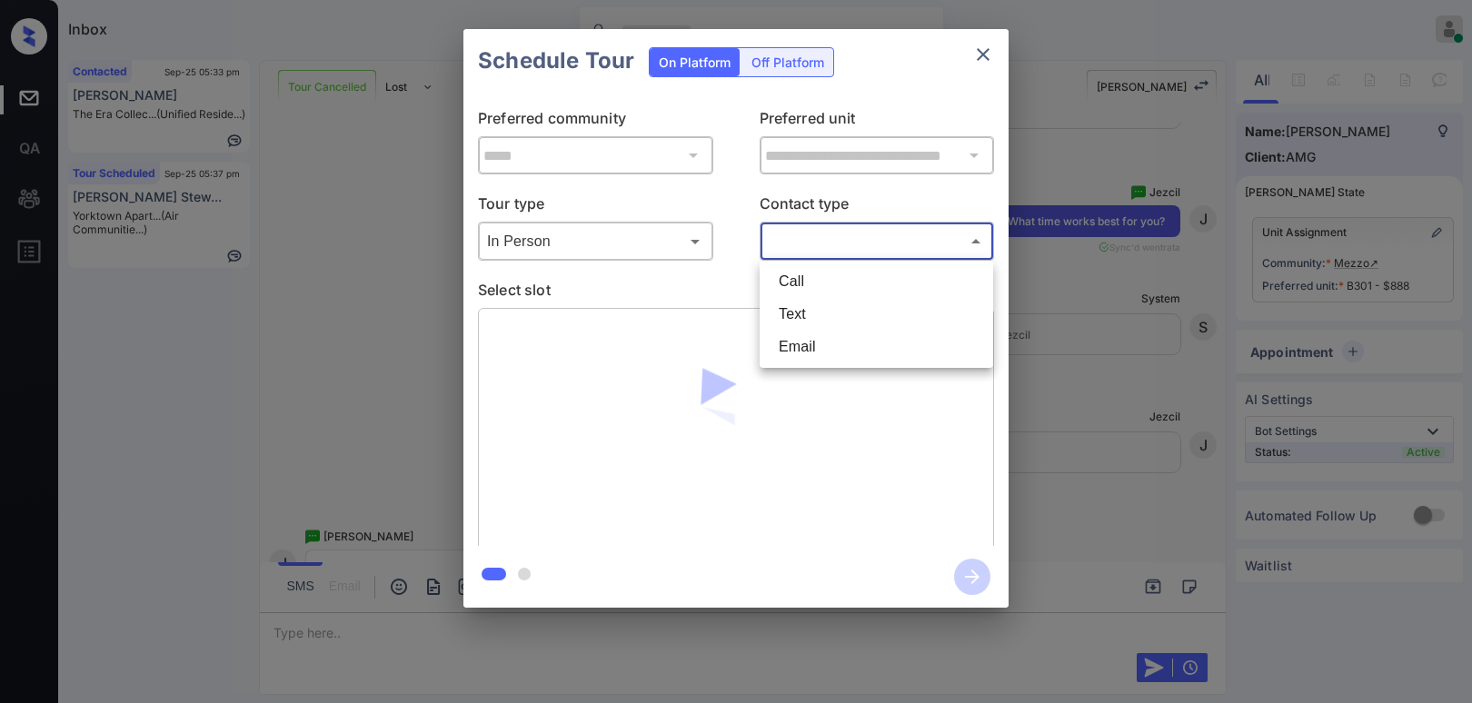
click at [880, 250] on body "Inbox [PERSON_NAME] Online Set yourself offline Set yourself on break Profile S…" at bounding box center [736, 351] width 1472 height 703
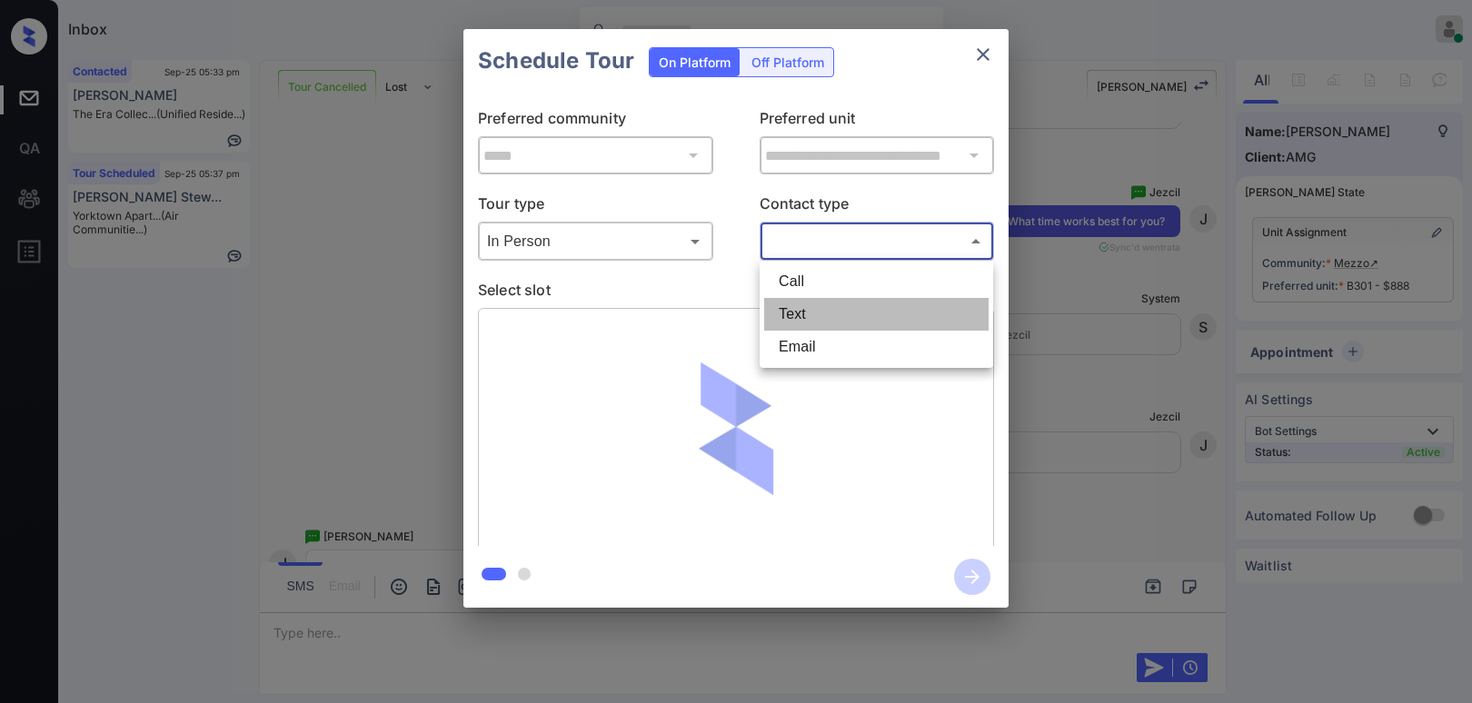
click at [829, 319] on li "Text" at bounding box center [876, 314] width 224 height 33
type input "****"
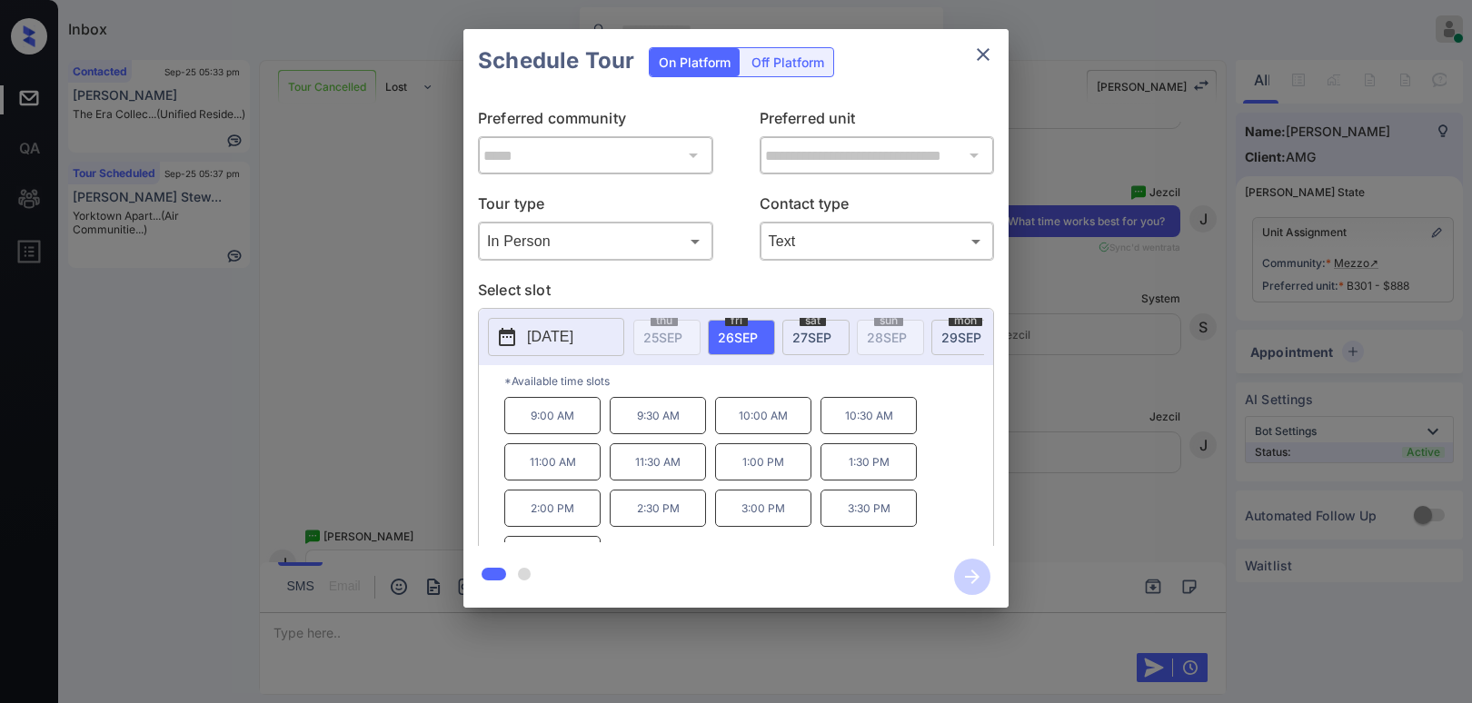
click at [801, 331] on span "[DATE]" at bounding box center [812, 337] width 39 height 15
click at [978, 59] on icon "close" at bounding box center [983, 54] width 13 height 13
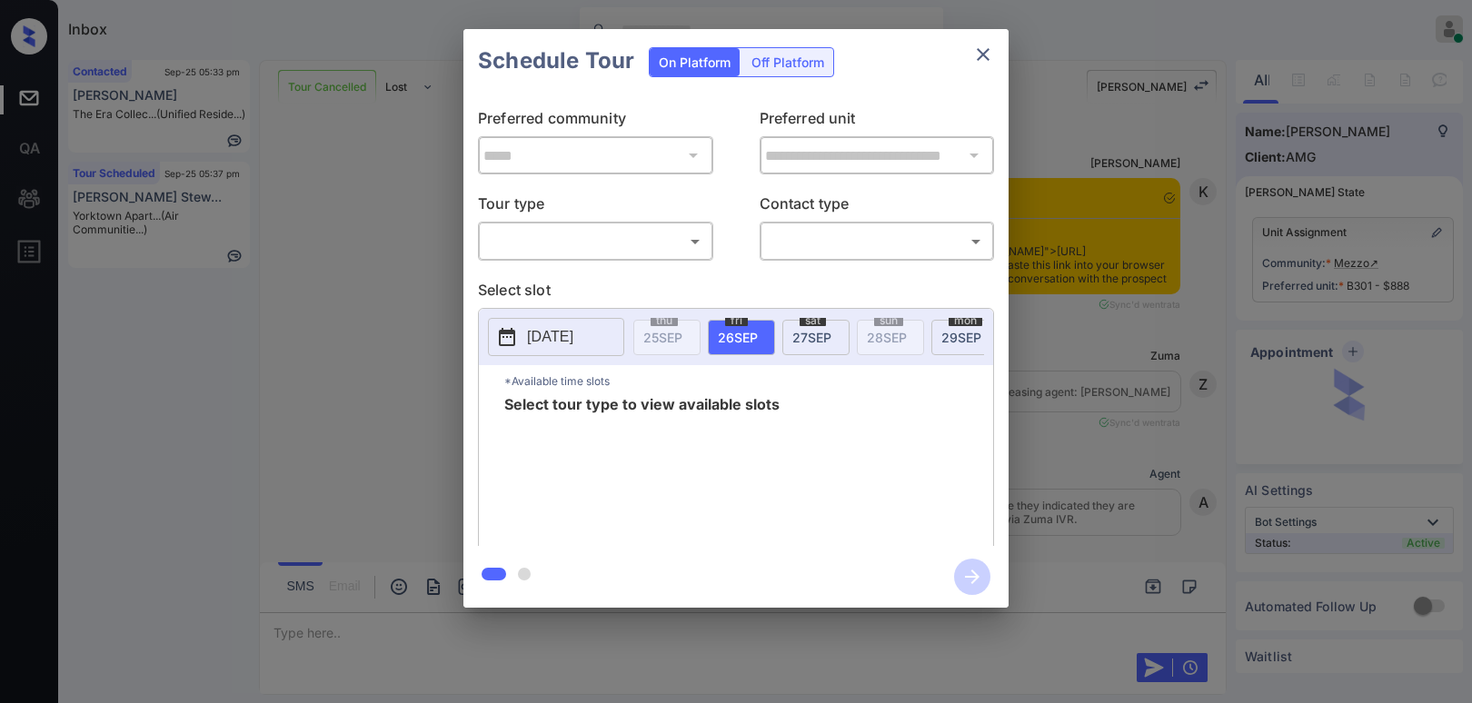
scroll to position [9020, 0]
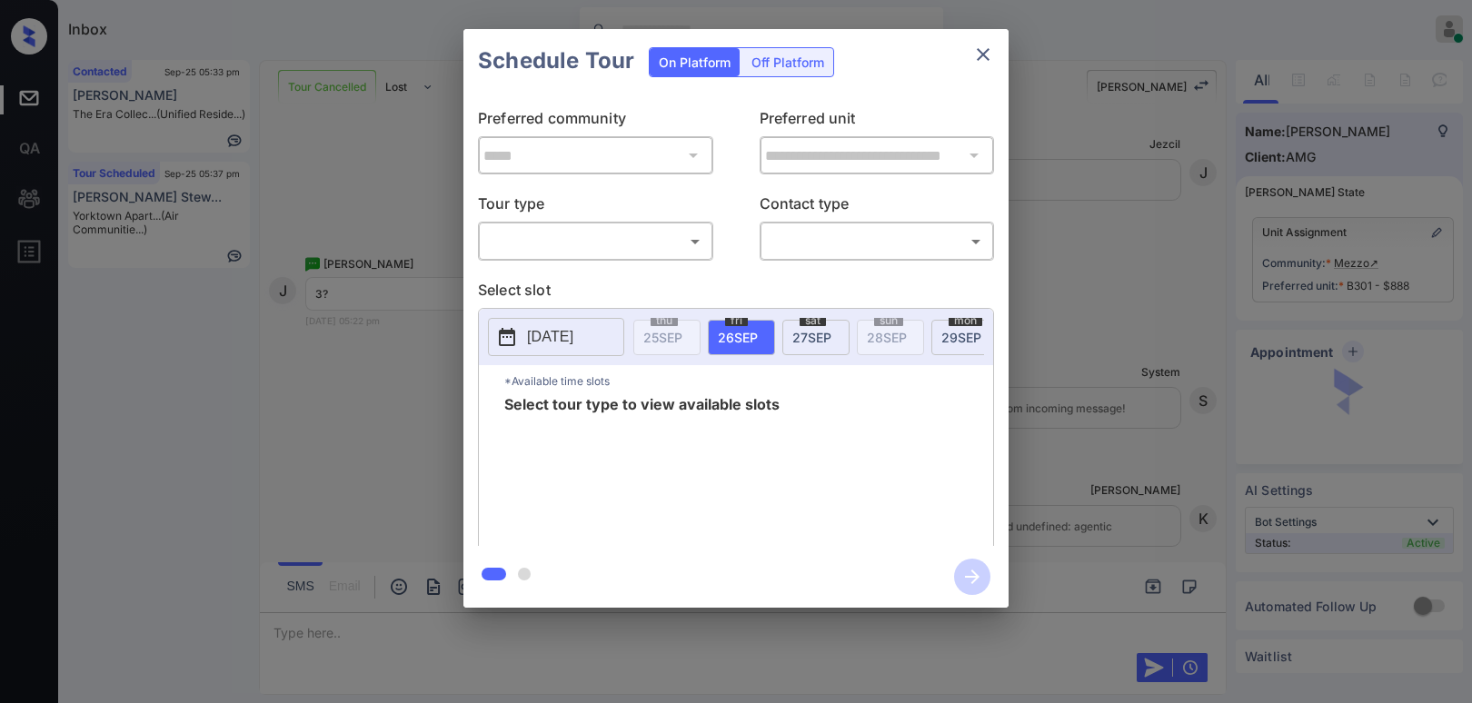
click at [533, 250] on body "Inbox Paolo Gabriel Online Set yourself offline Set yourself on break Profile S…" at bounding box center [736, 351] width 1472 height 703
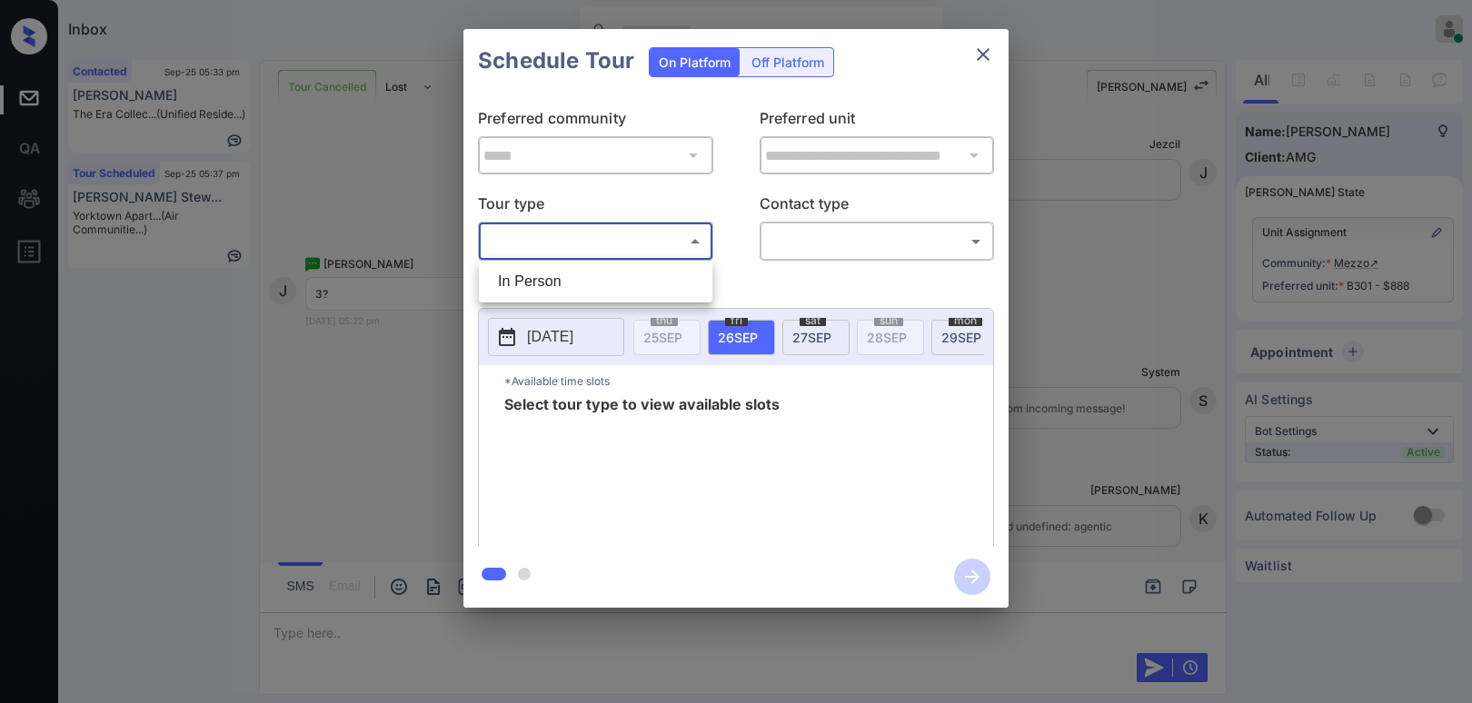
click at [533, 260] on div "In Person" at bounding box center [736, 351] width 1472 height 703
click at [654, 287] on li "In Person" at bounding box center [596, 281] width 224 height 33
type input "********"
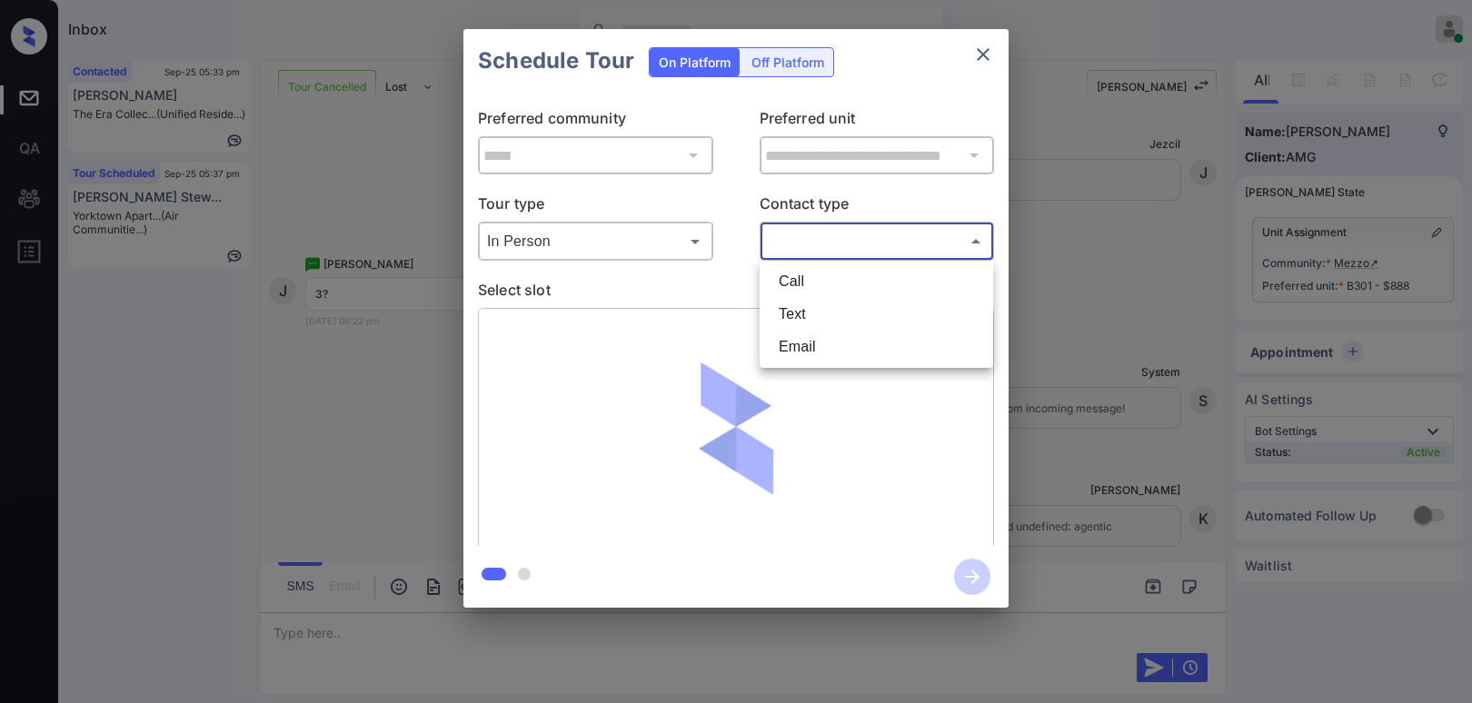
click at [820, 248] on body "Inbox Paolo Gabriel Online Set yourself offline Set yourself on break Profile S…" at bounding box center [736, 351] width 1472 height 703
click at [829, 305] on li "Text" at bounding box center [876, 314] width 224 height 33
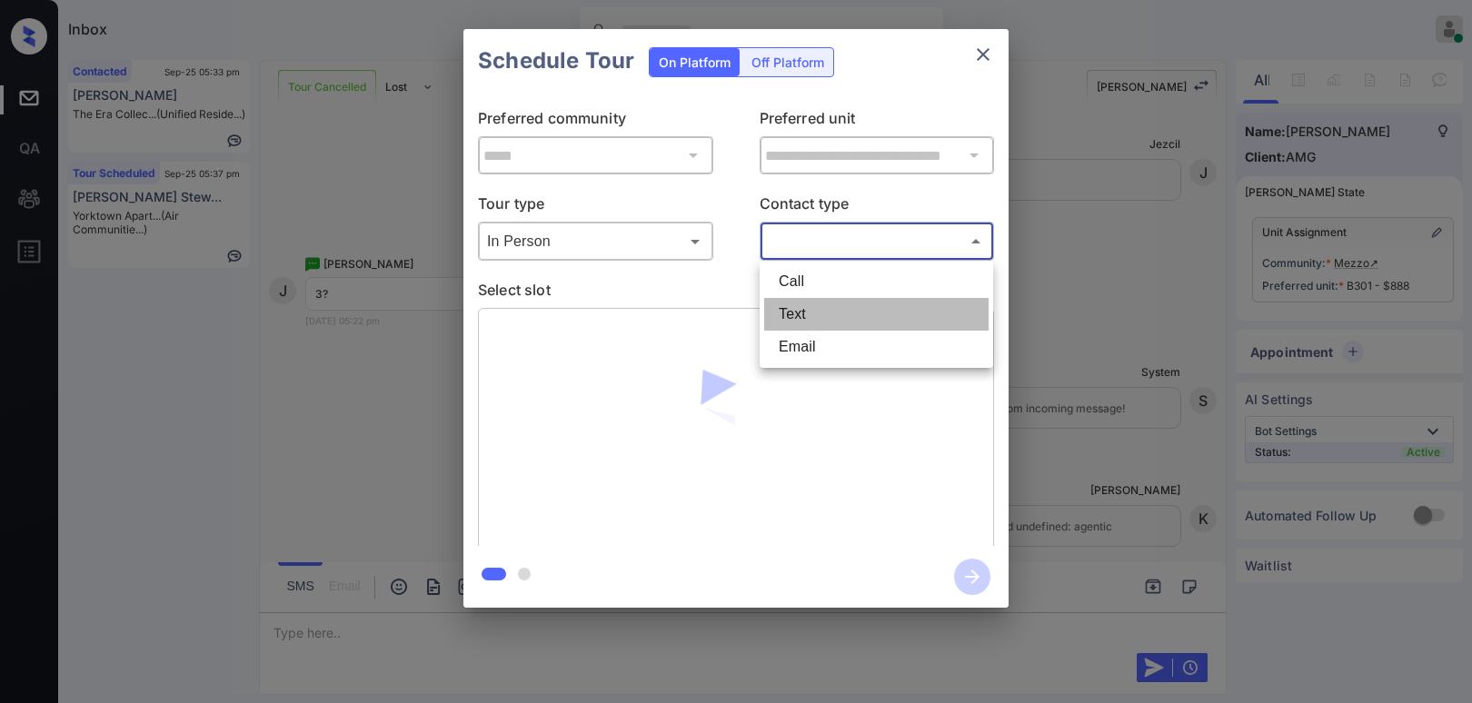
type input "****"
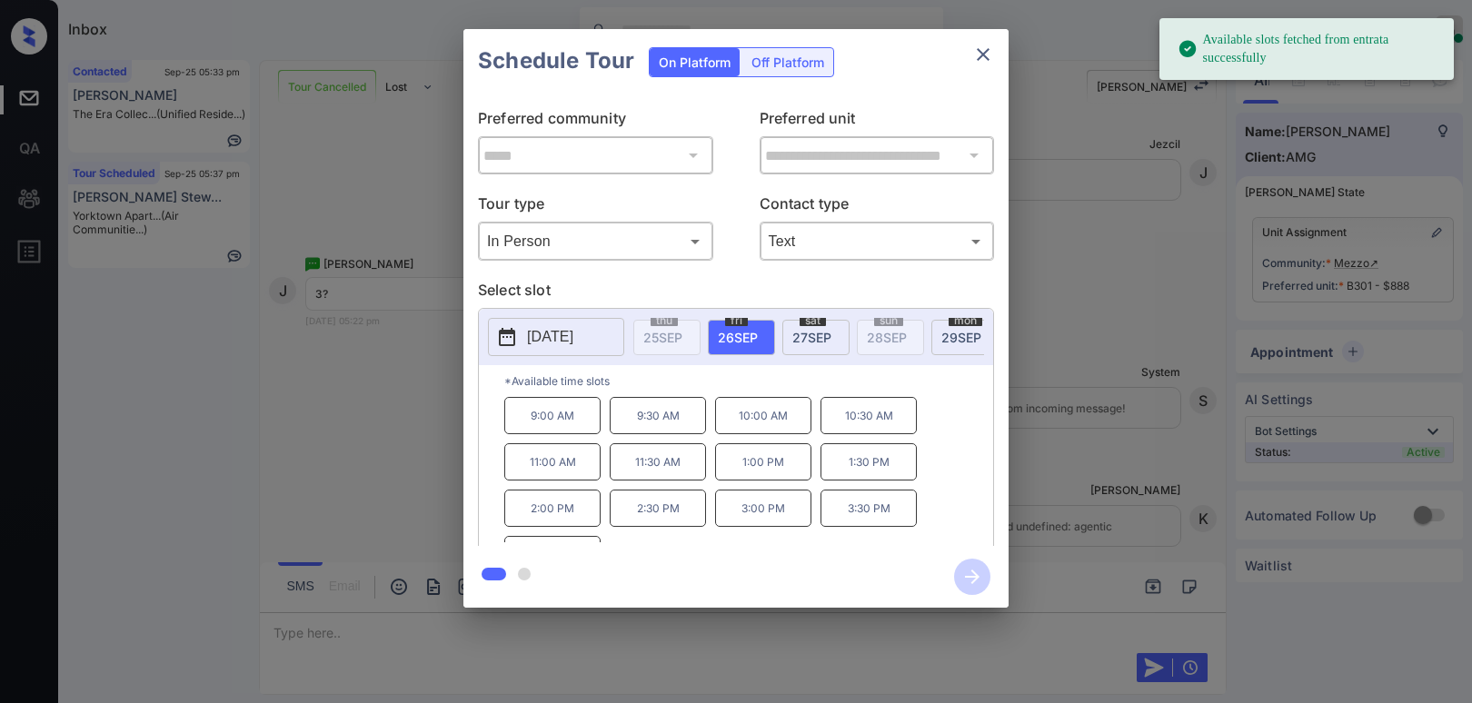
click at [793, 346] on div "sat 27 SEP" at bounding box center [816, 337] width 67 height 35
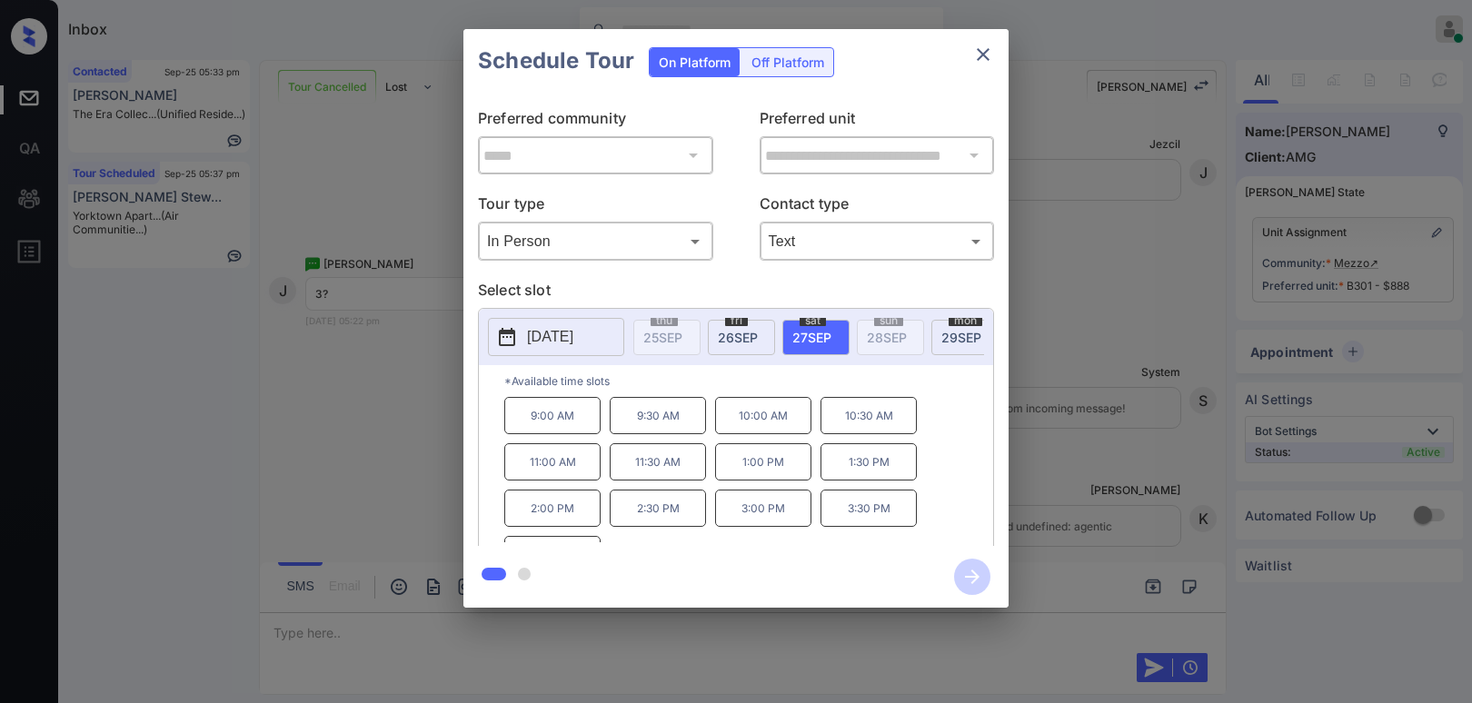
click at [766, 523] on p "3:00 PM" at bounding box center [763, 508] width 96 height 37
click at [978, 564] on icon "button" at bounding box center [972, 577] width 36 height 36
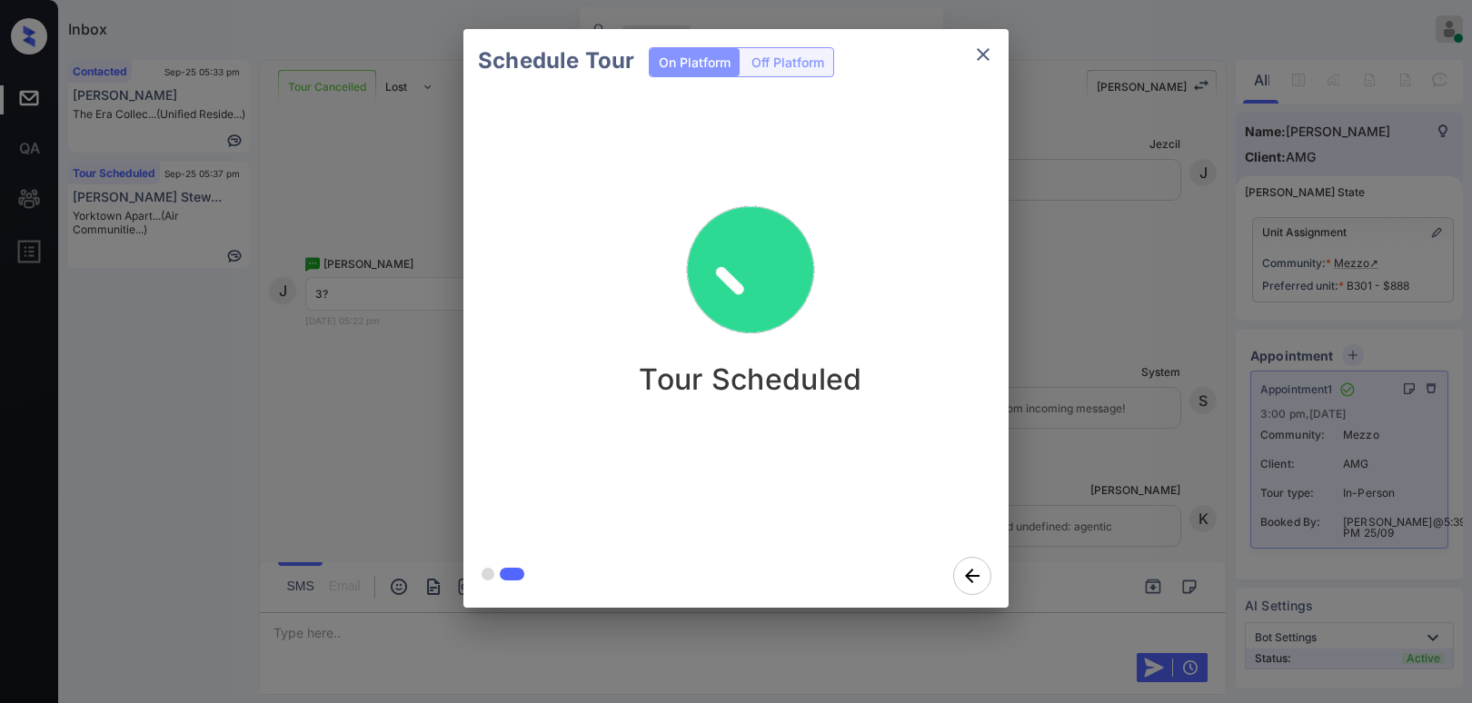
click at [965, 294] on div "Tour Scheduled" at bounding box center [750, 288] width 545 height 217
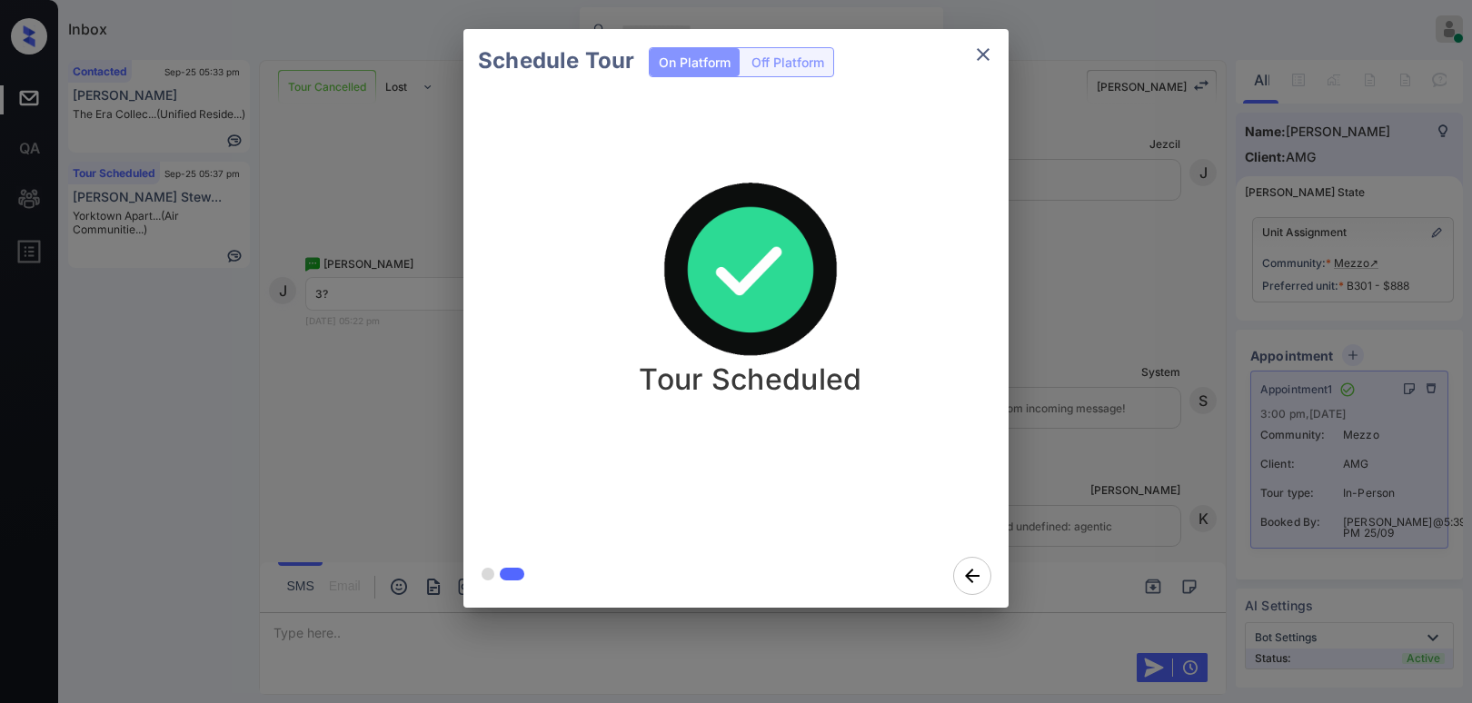
click at [1042, 283] on div "Schedule Tour On Platform Off Platform Tour Scheduled" at bounding box center [736, 318] width 1472 height 637
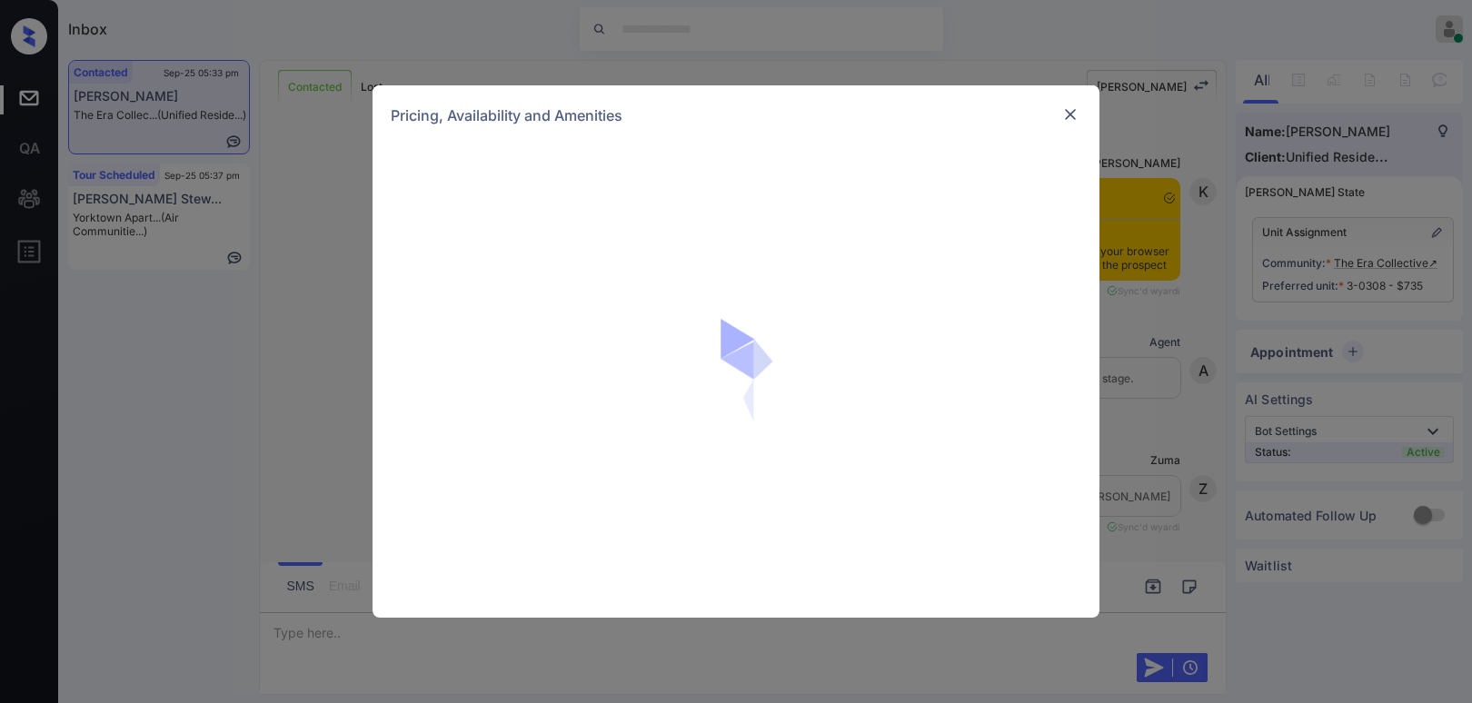
scroll to position [1278, 0]
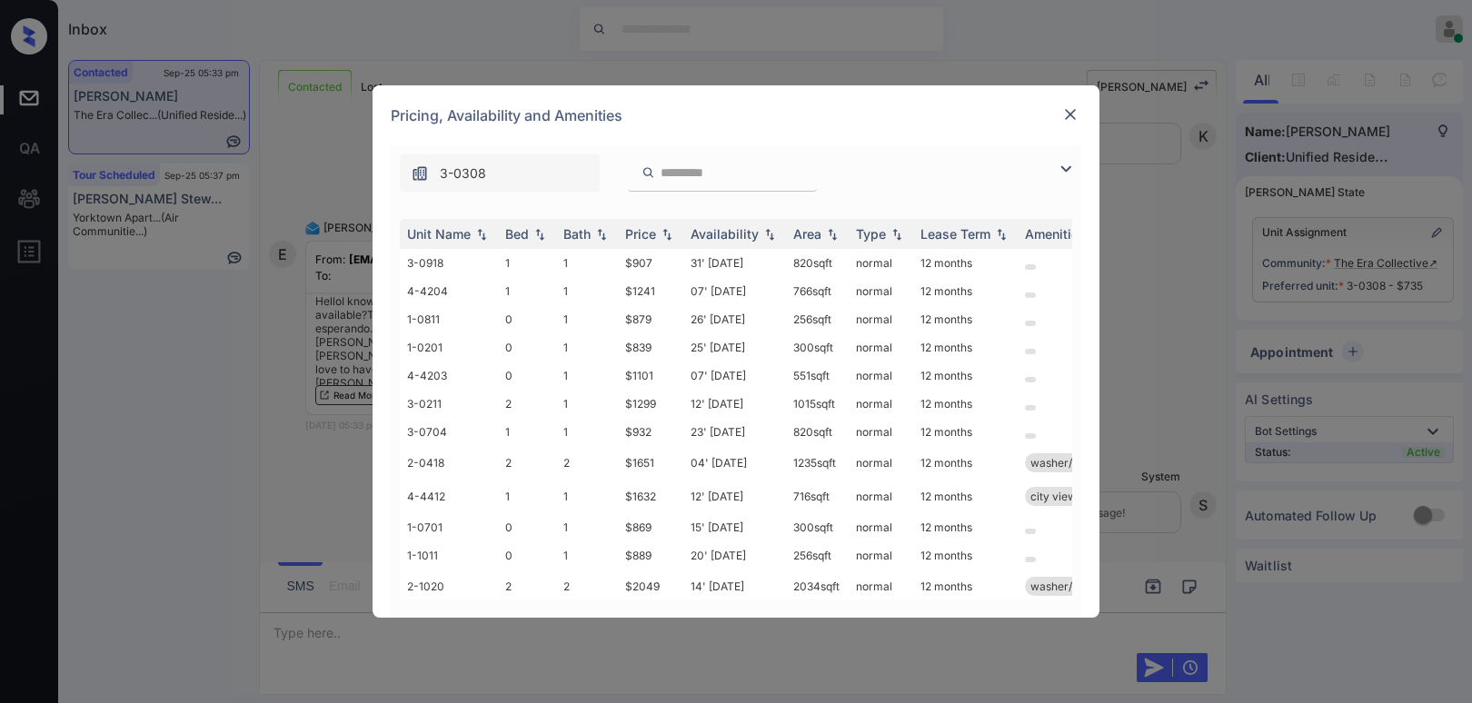
click at [1070, 111] on img at bounding box center [1071, 114] width 18 height 18
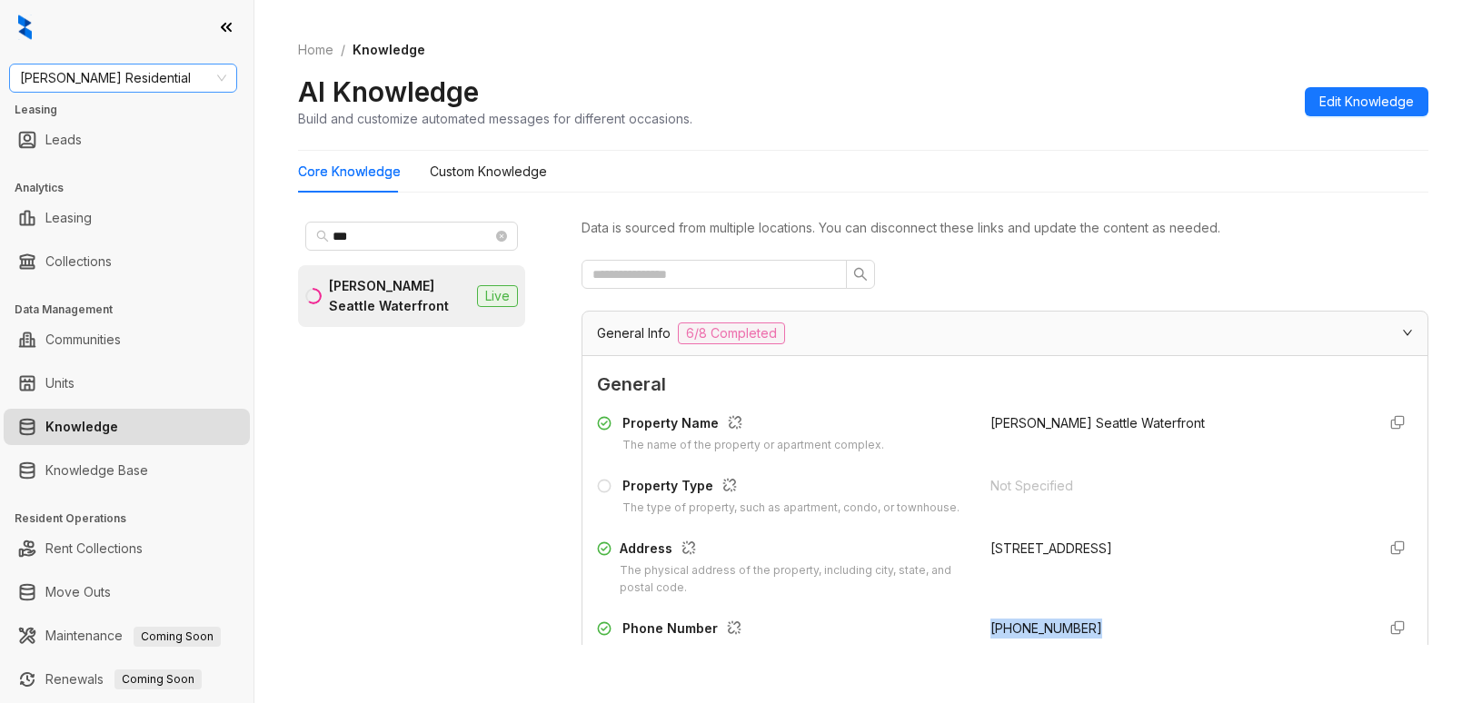
scroll to position [253, 0]
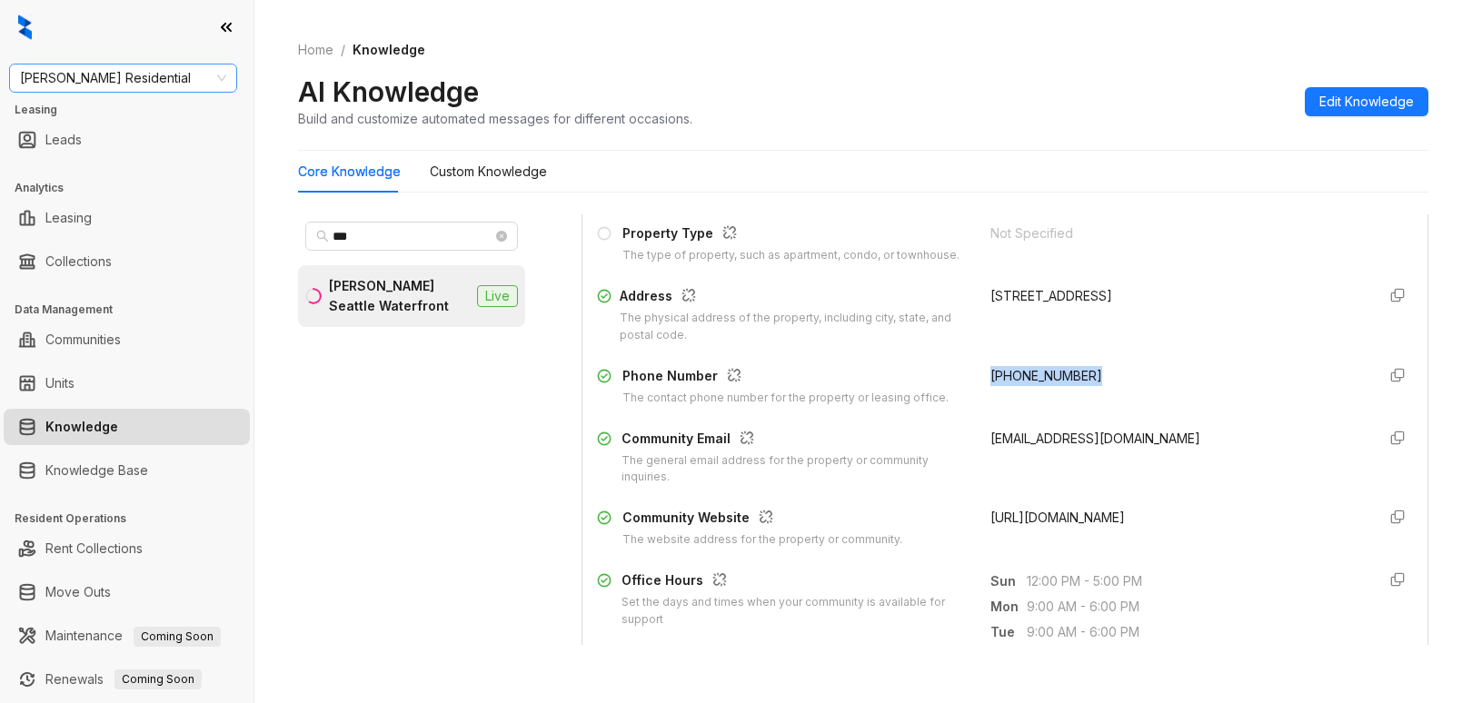
click at [126, 73] on span "[PERSON_NAME] Residential" at bounding box center [123, 78] width 206 height 27
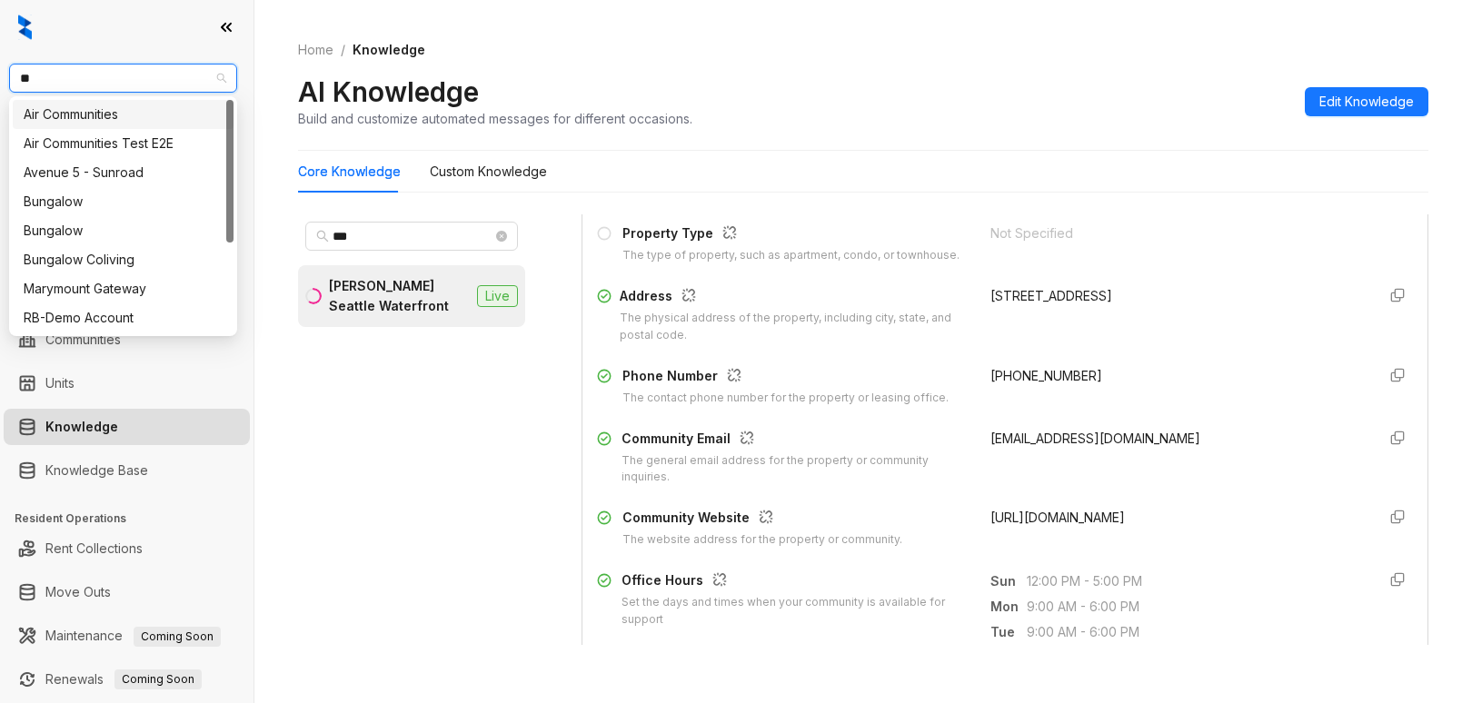
type input "***"
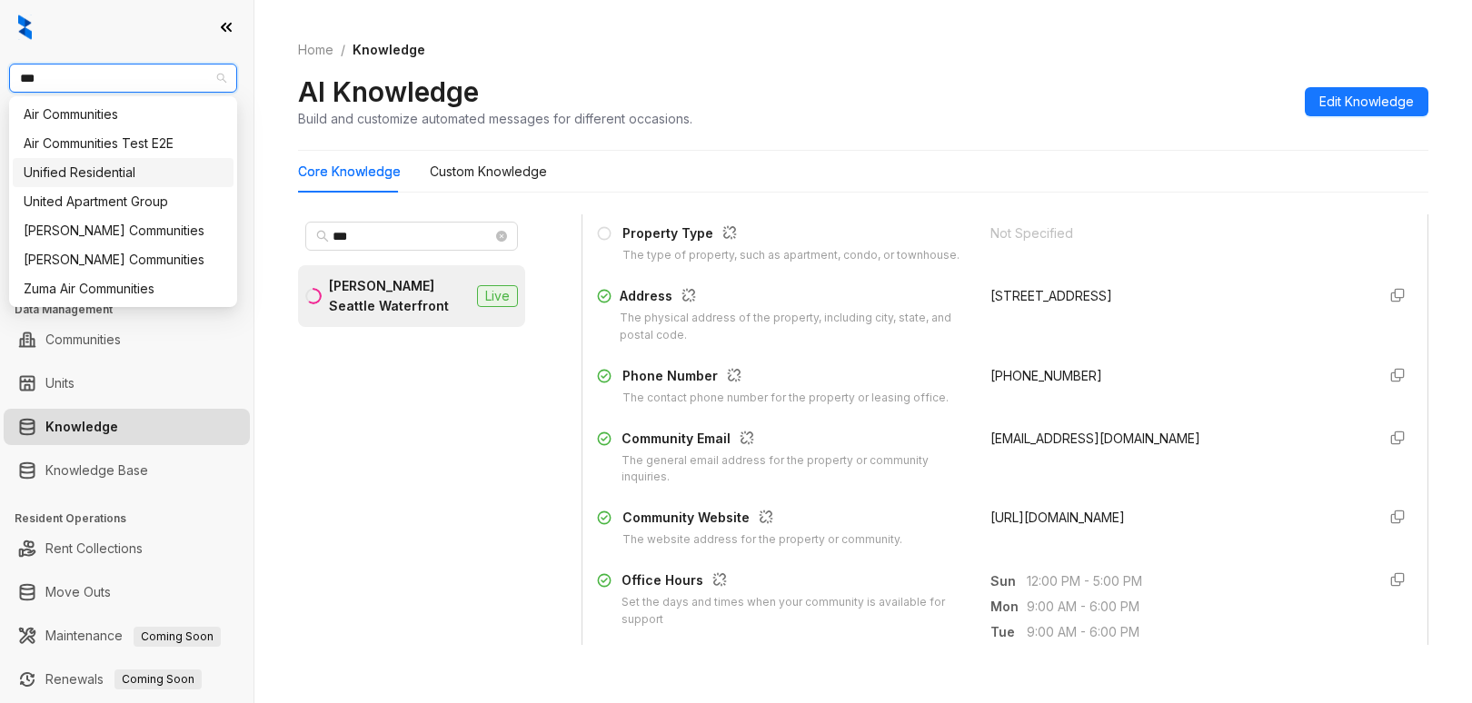
click at [135, 179] on div "Unified Residential" at bounding box center [123, 173] width 199 height 20
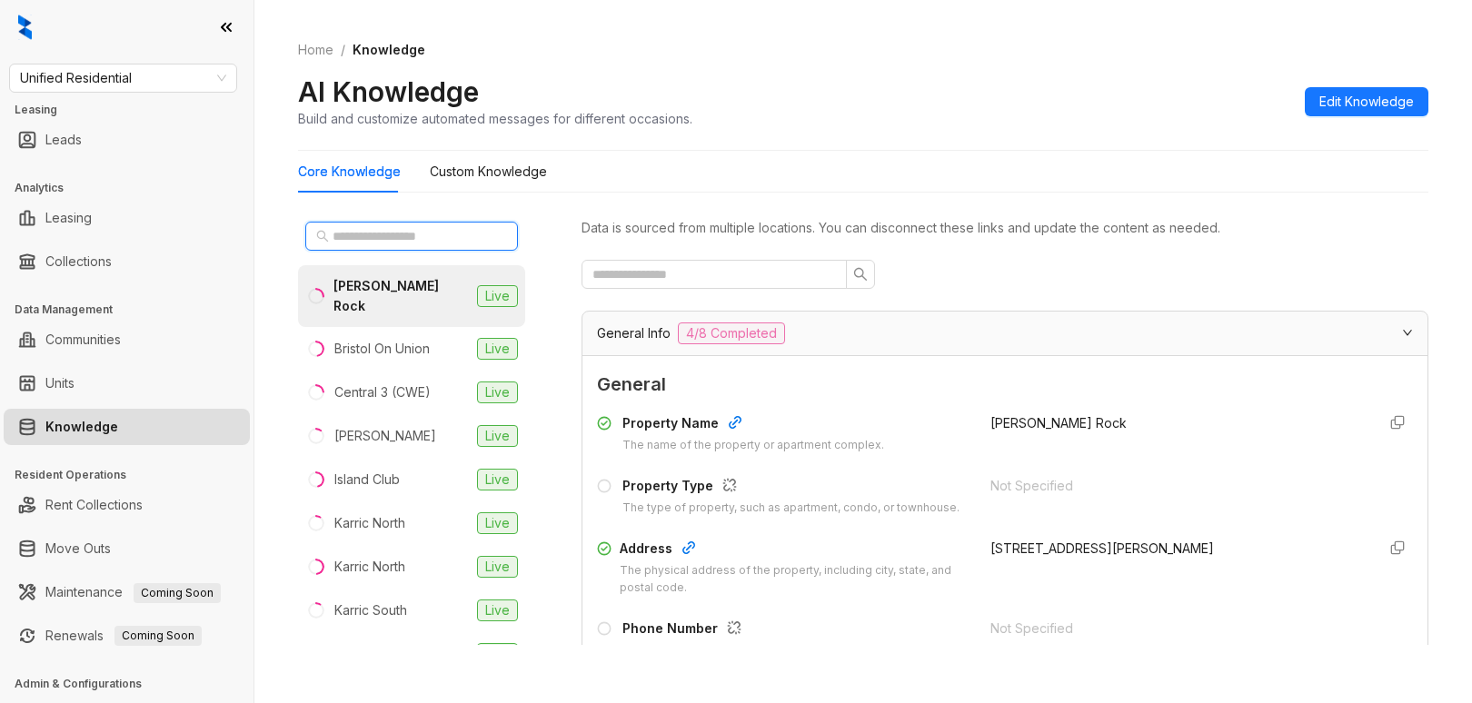
click at [456, 235] on input "text" at bounding box center [413, 236] width 160 height 20
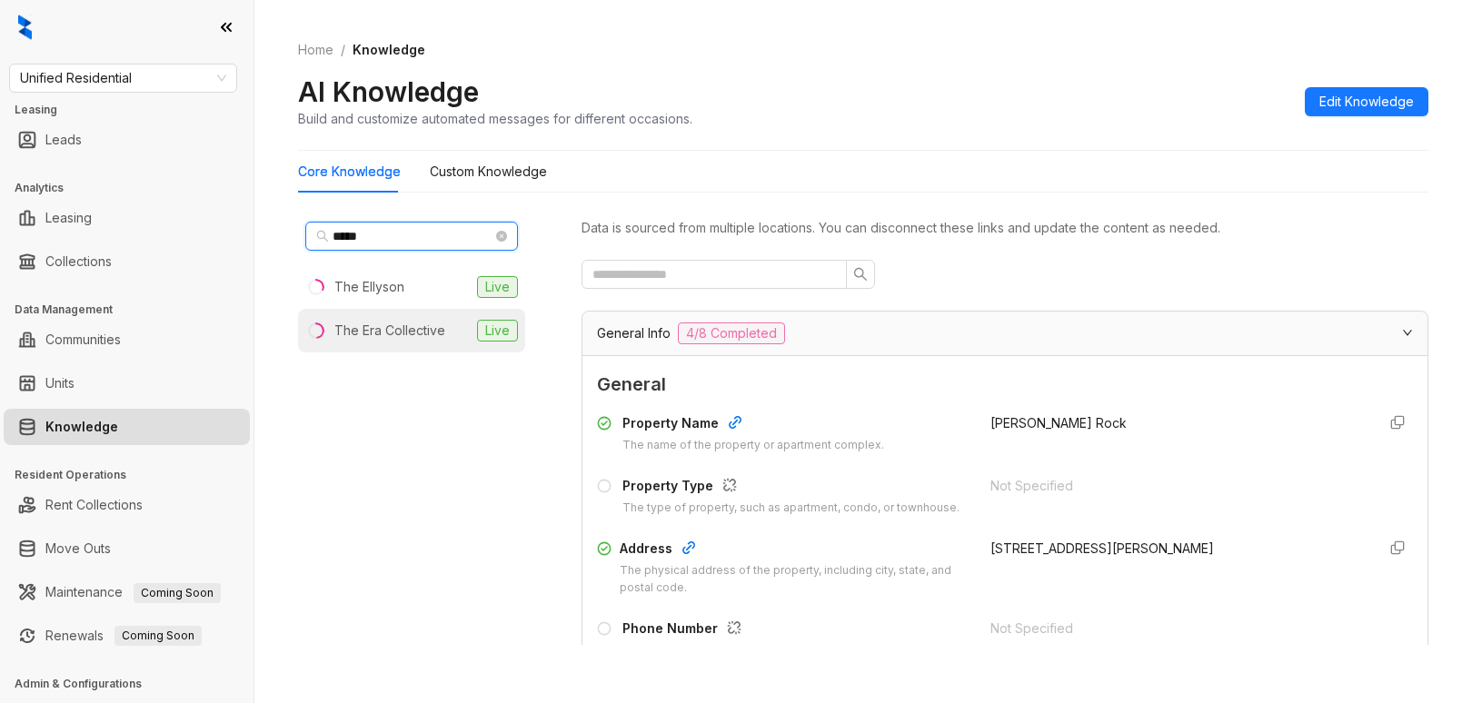
type input "*****"
click at [405, 331] on div "The Era Collective" at bounding box center [389, 331] width 111 height 20
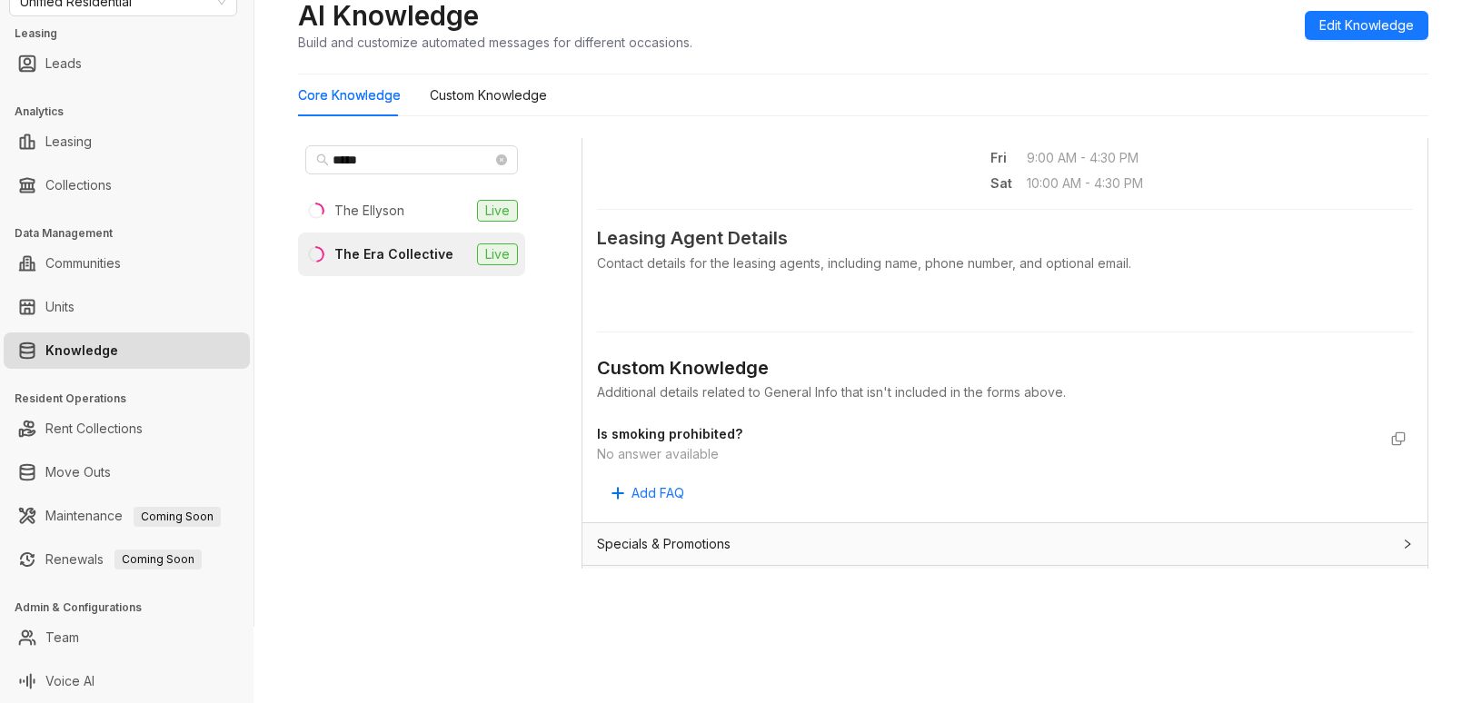
scroll to position [1000, 0]
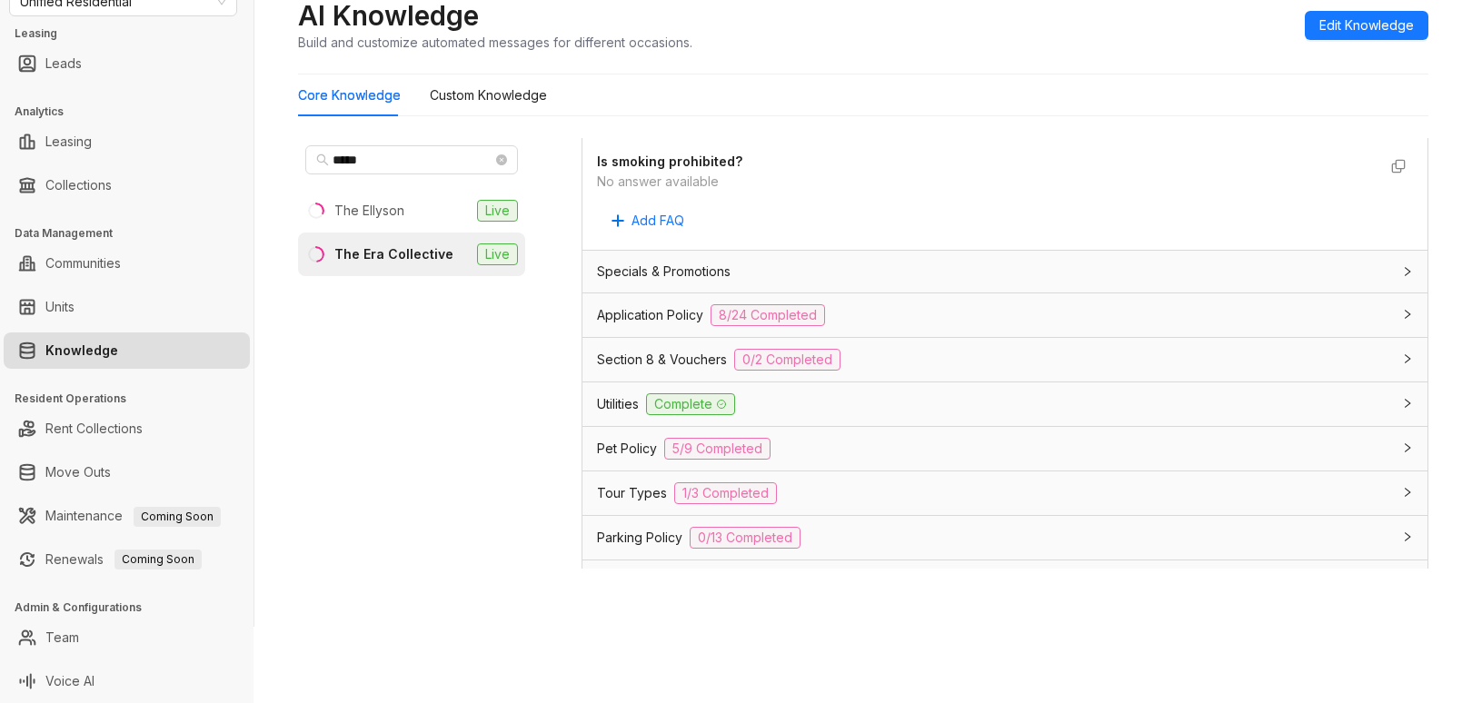
click at [913, 337] on div "Application Policy 8/24 Completed" at bounding box center [1005, 316] width 845 height 44
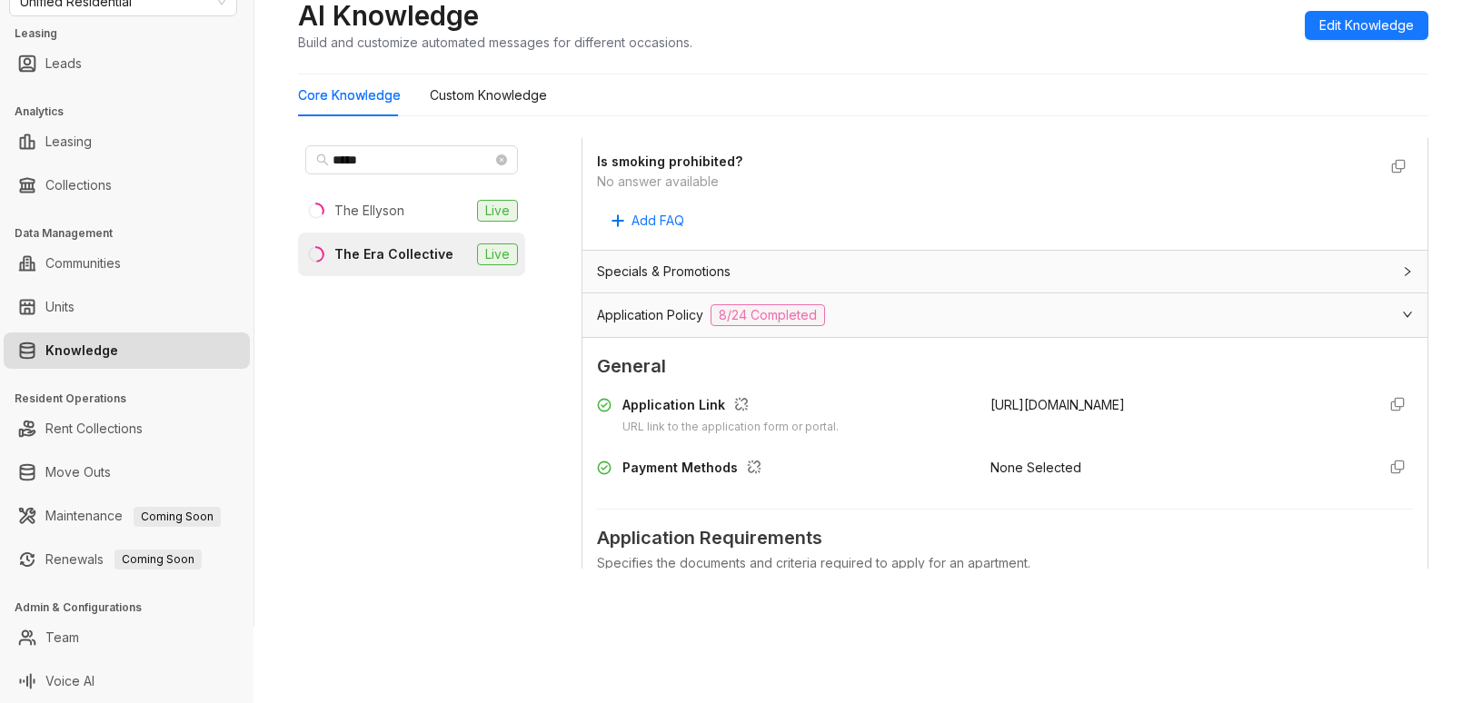
drag, startPoint x: 967, startPoint y: 409, endPoint x: 1206, endPoint y: 420, distance: 239.3
click at [1206, 420] on div "Application Link URL link to the application form or portal. [URL][DOMAIN_NAME]…" at bounding box center [1005, 441] width 816 height 106
copy span "[URL][DOMAIN_NAME]"
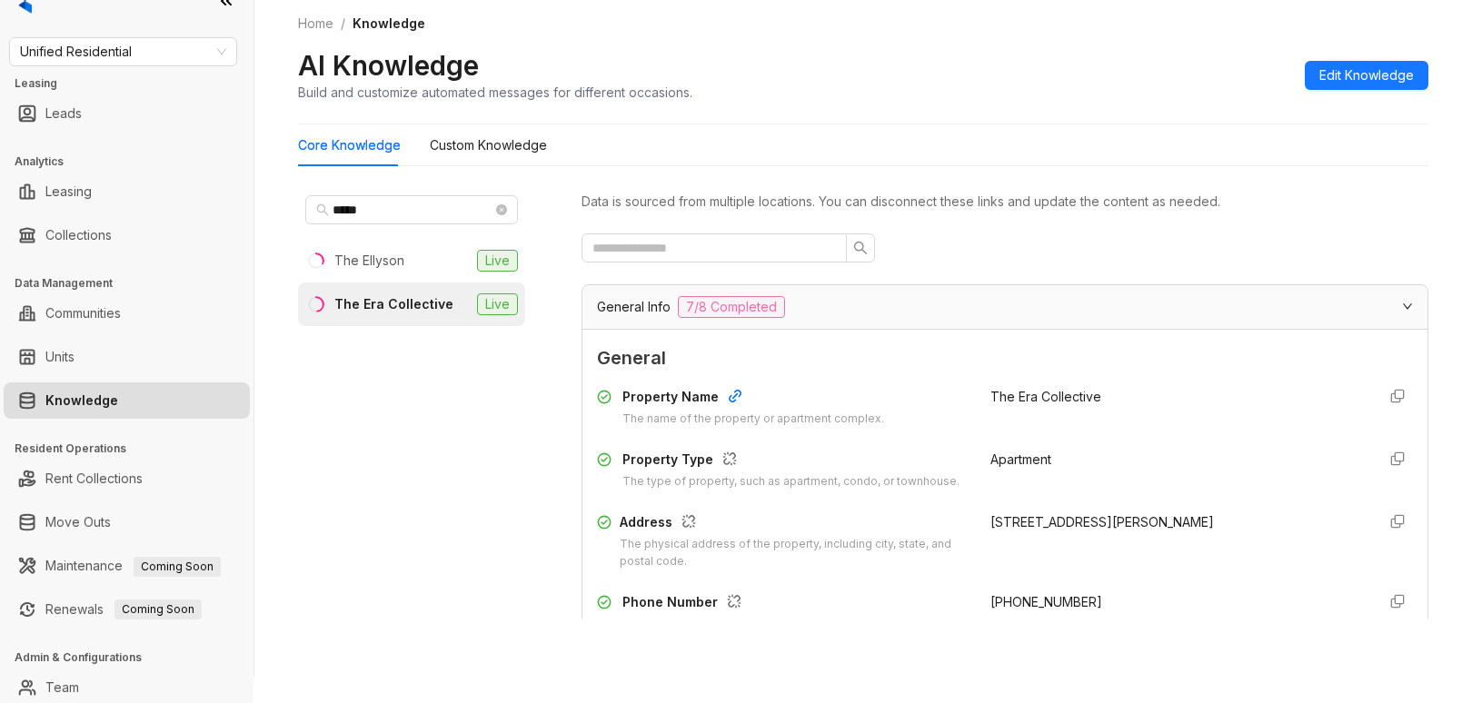
scroll to position [0, 0]
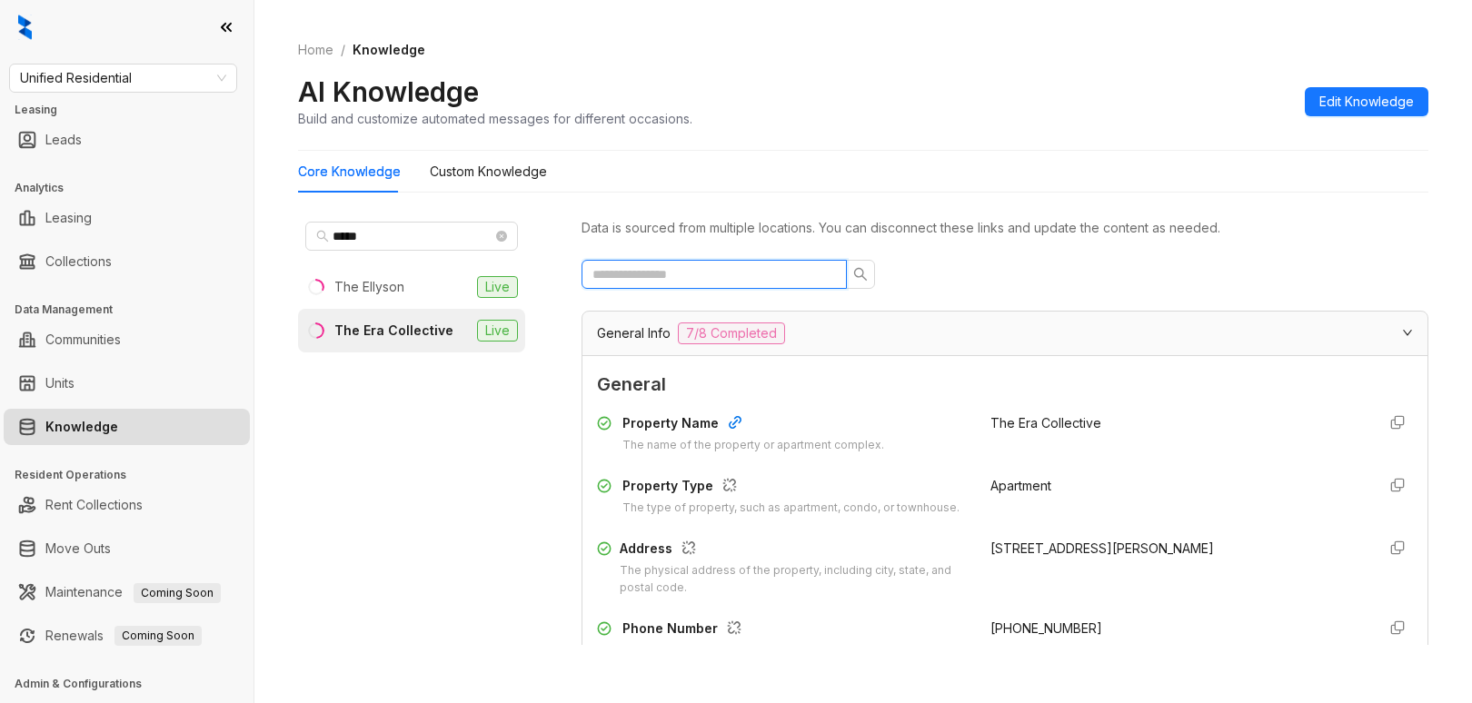
click at [742, 273] on input "text" at bounding box center [707, 274] width 229 height 20
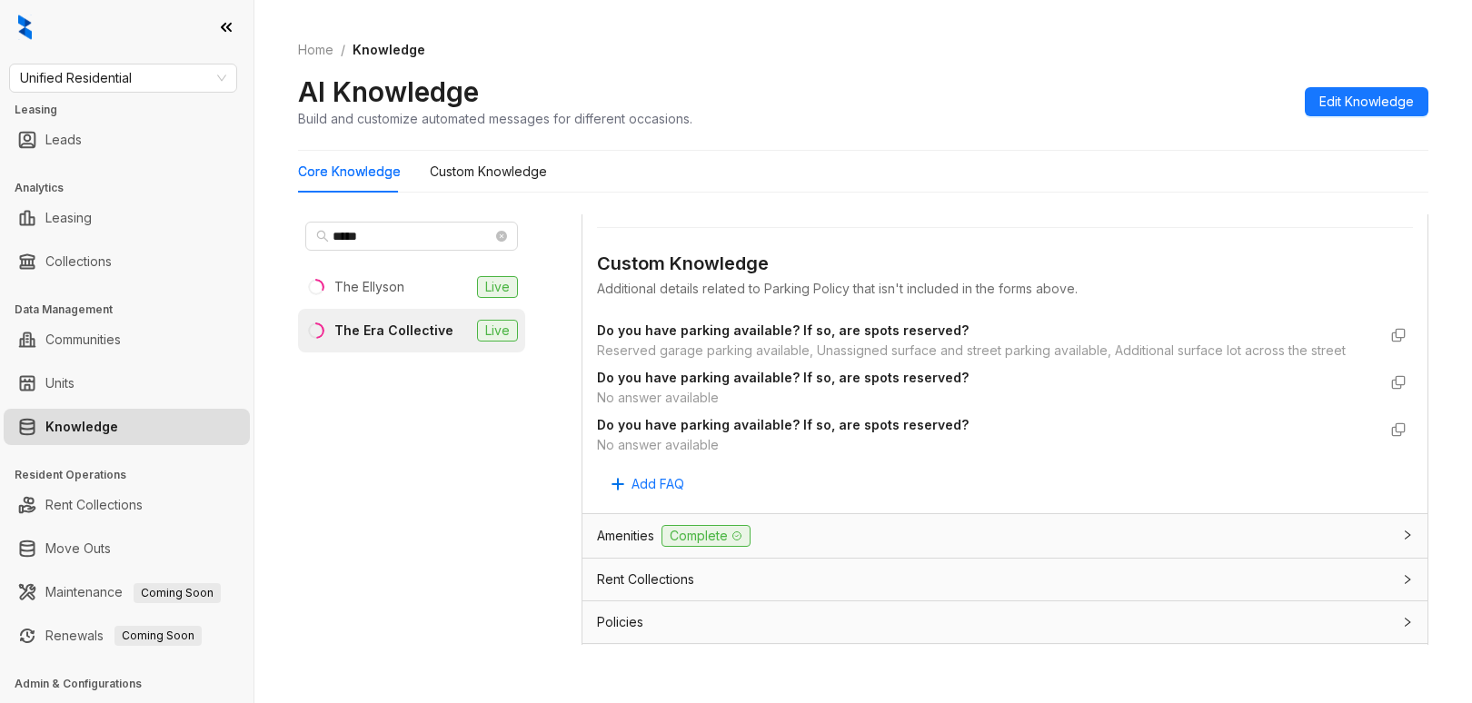
scroll to position [545, 0]
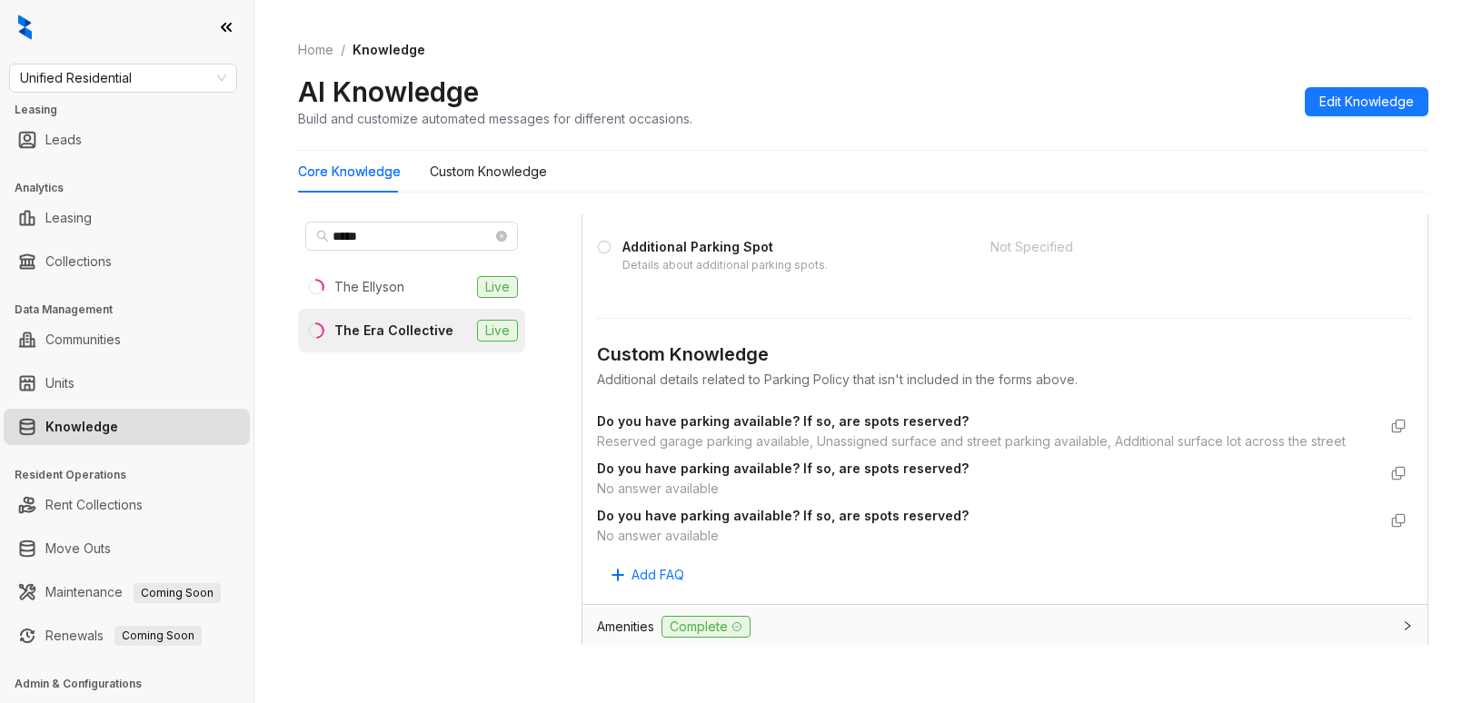
type input "*******"
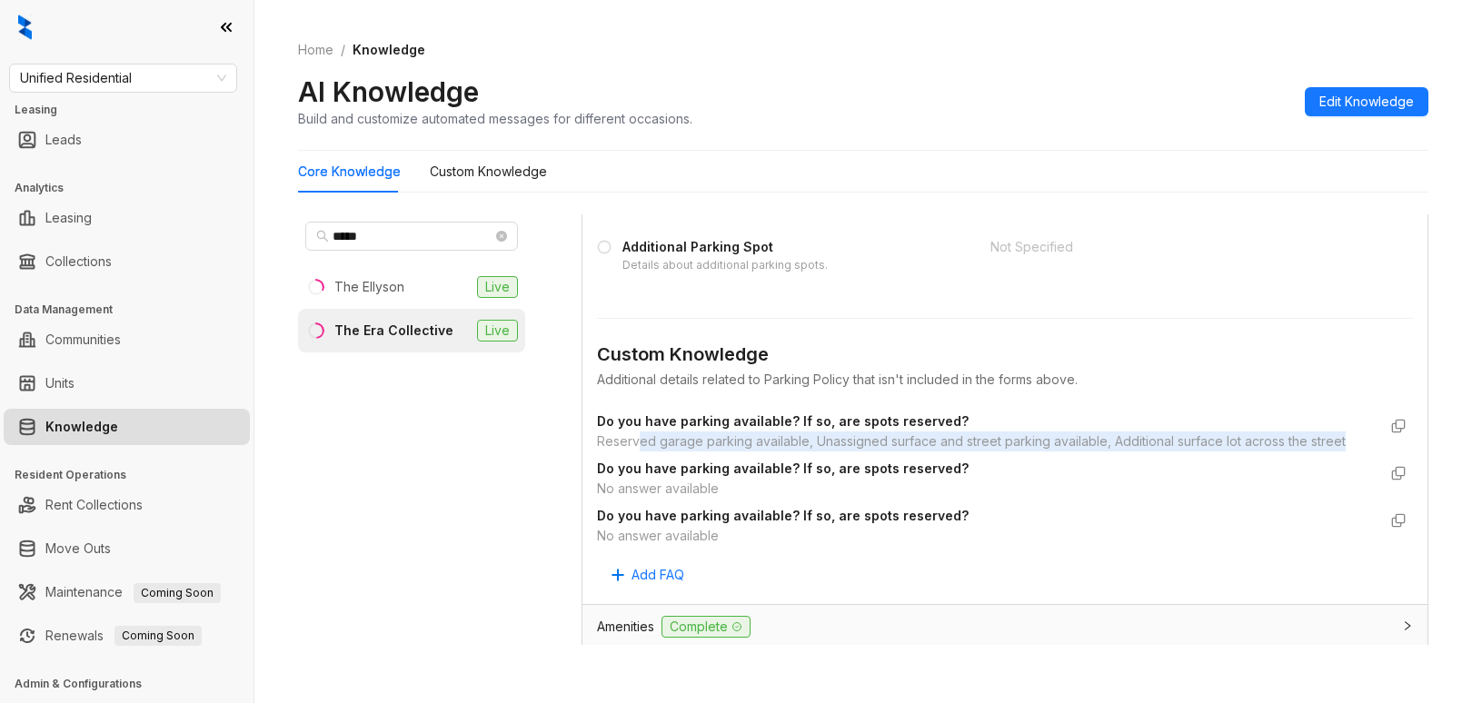
drag, startPoint x: 663, startPoint y: 446, endPoint x: 675, endPoint y: 453, distance: 14.2
click at [675, 452] on div "Reserved garage parking available, Unassigned surface and street parking availa…" at bounding box center [987, 442] width 780 height 20
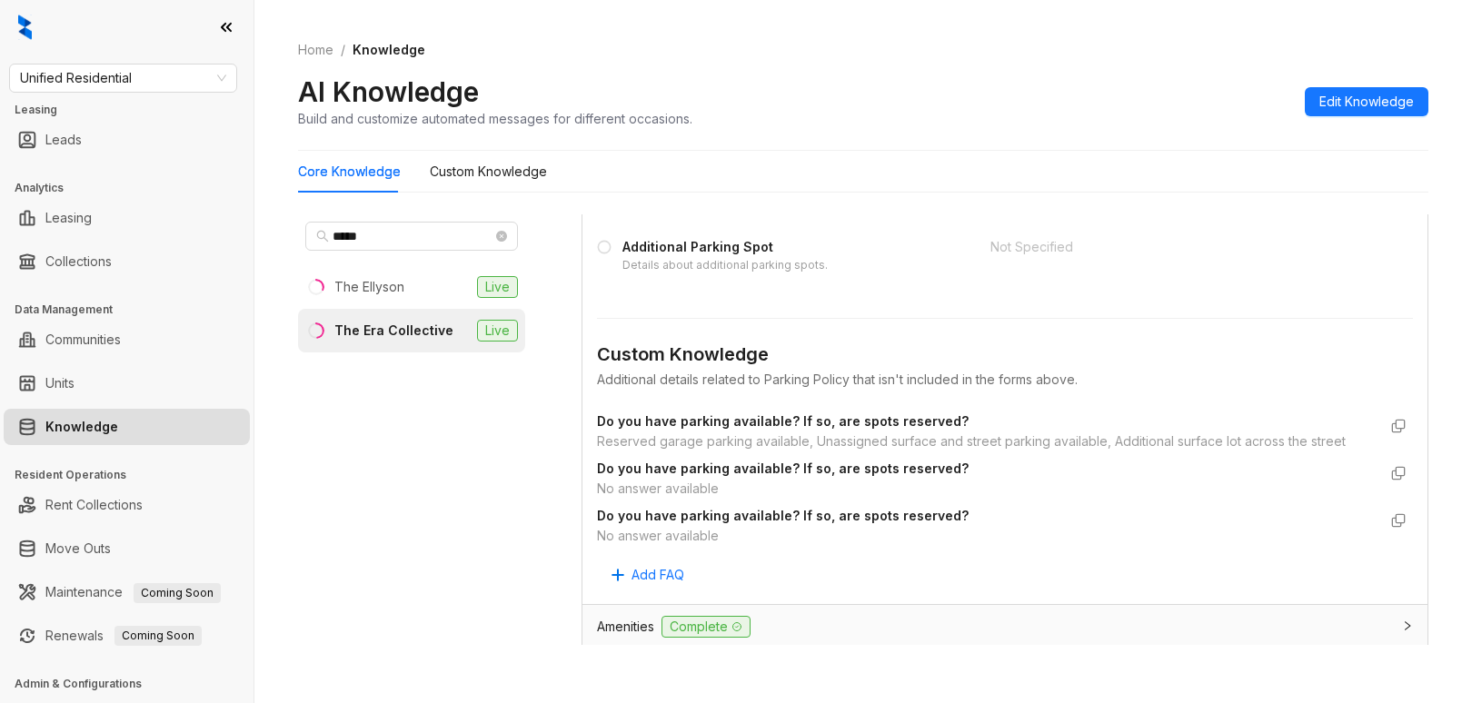
click at [577, 438] on div "***** The Ellyson Live The Era Collective Live Data is sourced from multiple lo…" at bounding box center [863, 434] width 1131 height 454
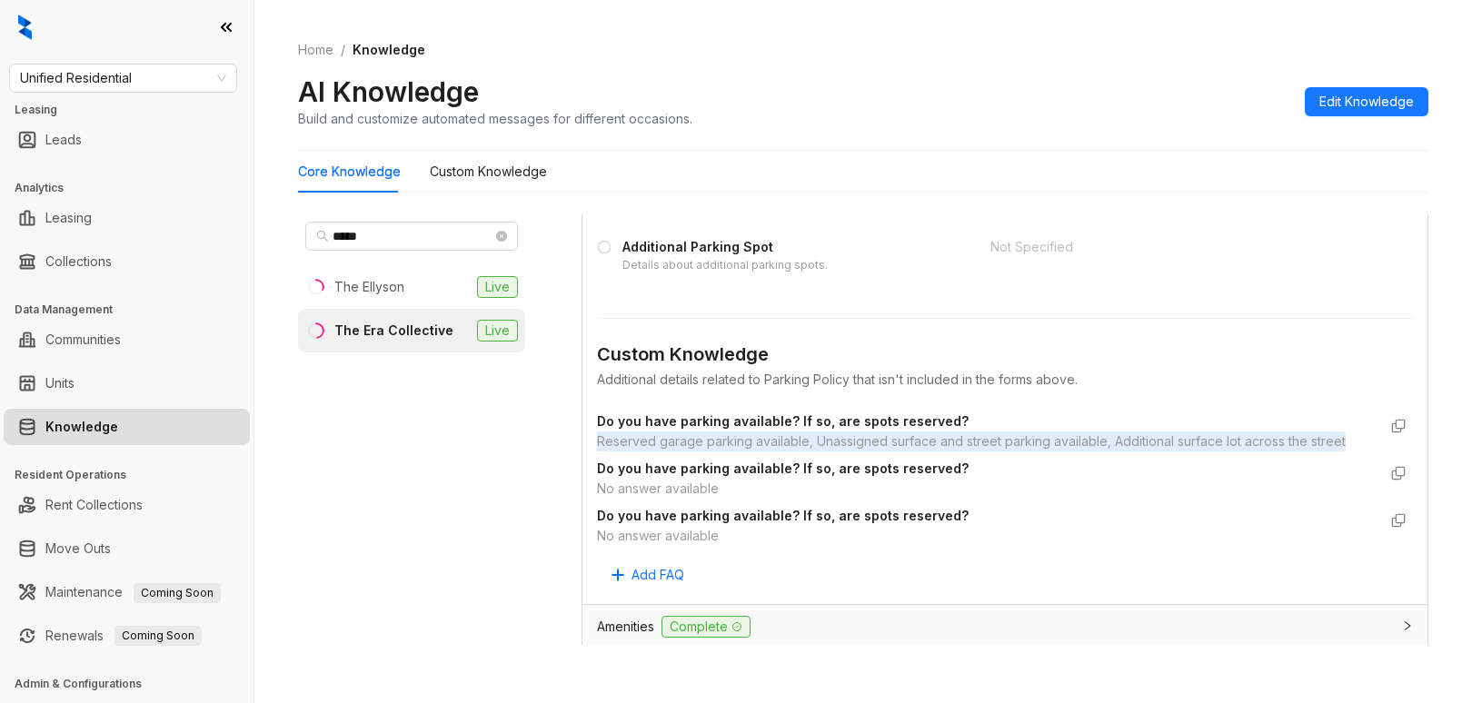
drag, startPoint x: 597, startPoint y: 440, endPoint x: 675, endPoint y: 461, distance: 80.9
click at [675, 452] on div "Reserved garage parking available, Unassigned surface and street parking availa…" at bounding box center [987, 442] width 780 height 20
copy div "Reserved garage parking available, Unassigned surface and street parking availa…"
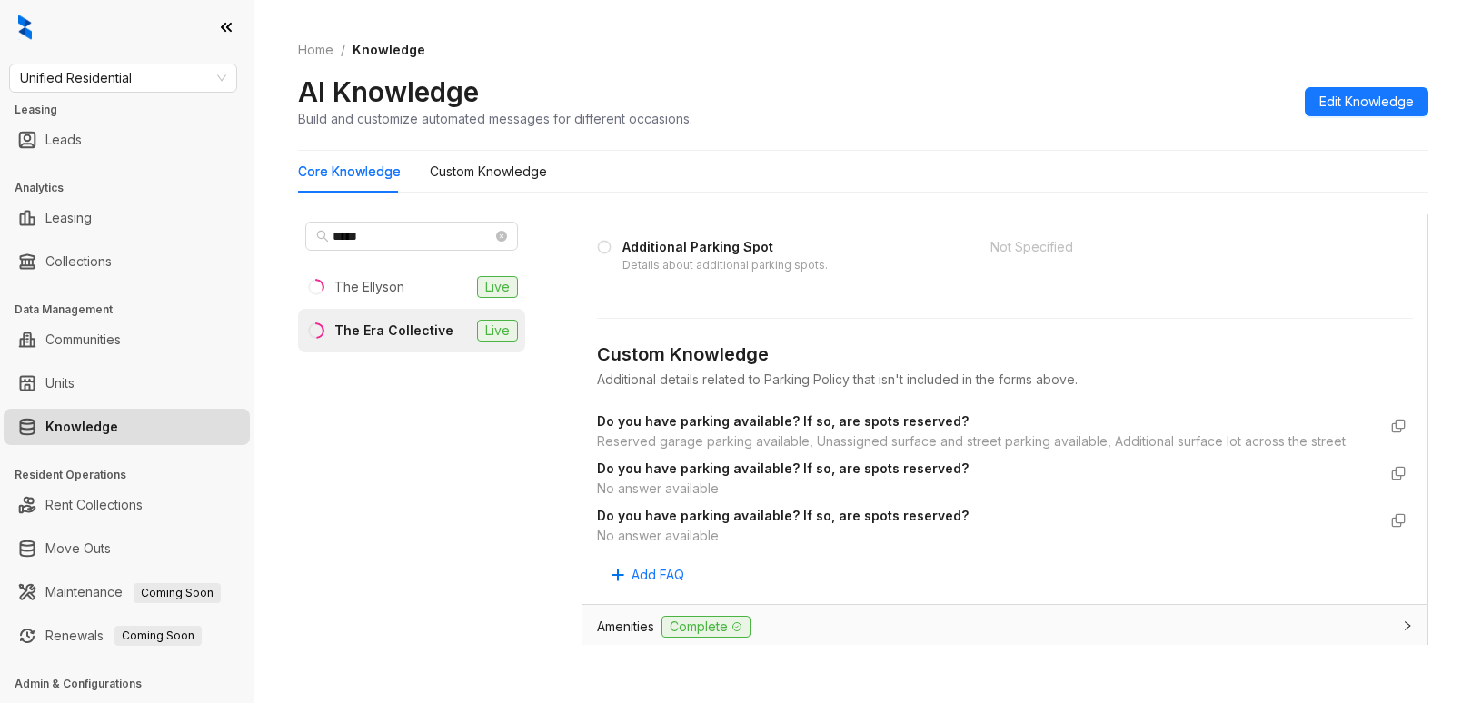
click at [457, 611] on div "***** The Ellyson Live The Era Collective Live" at bounding box center [411, 429] width 227 height 431
